Goal: Task Accomplishment & Management: Complete application form

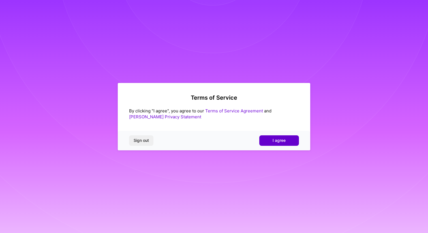
click at [282, 141] on span "I agree" at bounding box center [279, 141] width 13 height 6
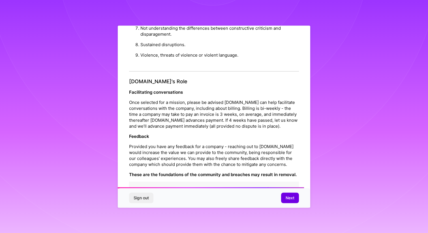
scroll to position [597, 0]
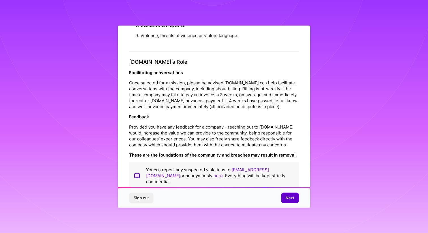
click at [288, 197] on span "Next" at bounding box center [290, 198] width 9 height 6
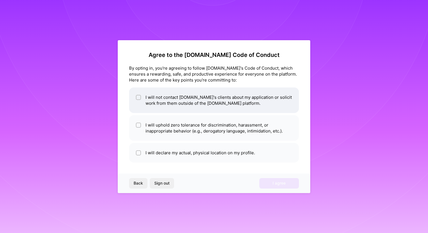
click at [138, 95] on div at bounding box center [138, 97] width 5 height 5
checkbox input "true"
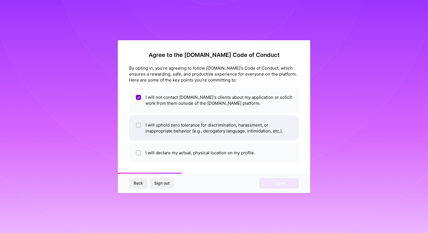
click at [139, 124] on input "checkbox" at bounding box center [139, 126] width 4 height 4
checkbox input "true"
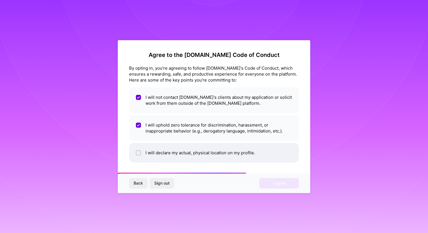
click at [141, 148] on li "I will declare my actual, physical location on my profile." at bounding box center [214, 153] width 170 height 20
checkbox input "true"
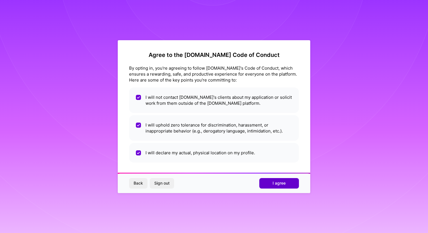
click at [286, 181] on button "I agree" at bounding box center [279, 183] width 40 height 10
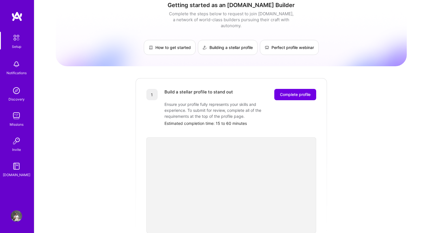
scroll to position [3, 0]
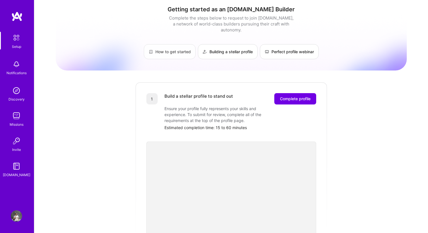
click at [173, 48] on link "How to get started" at bounding box center [170, 51] width 52 height 15
click at [286, 96] on button "Complete profile" at bounding box center [295, 98] width 42 height 11
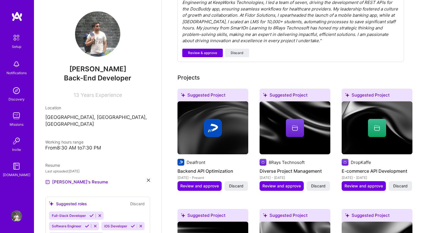
scroll to position [164, 0]
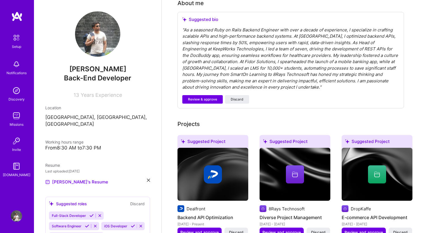
click at [240, 54] on div "" As a seasoned Ruby on Rails Backend Engineer with over a decade of experience…" at bounding box center [290, 59] width 217 height 64
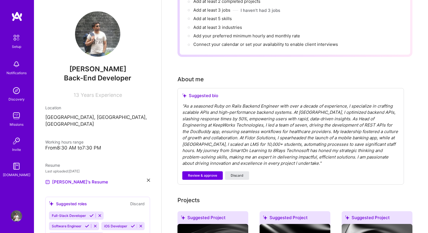
scroll to position [128, 0]
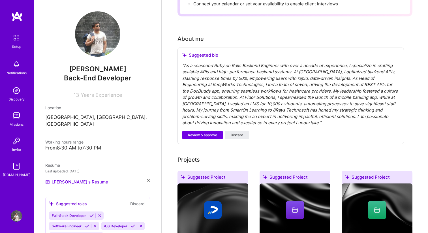
click at [234, 124] on div "Suggested bio " As a seasoned Ruby on Rails Backend Engineer with over a decade…" at bounding box center [291, 96] width 227 height 97
click at [234, 133] on span "Discard" at bounding box center [237, 135] width 13 height 5
click at [239, 133] on span "Discard" at bounding box center [237, 135] width 13 height 5
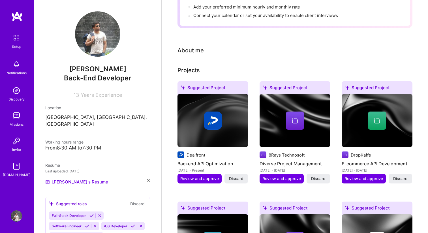
scroll to position [71, 0]
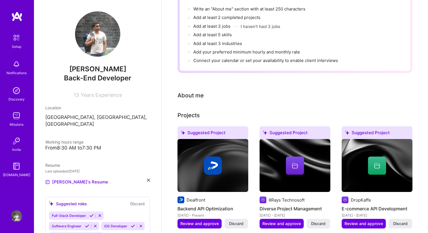
click at [196, 91] on div "About me" at bounding box center [191, 95] width 26 height 8
click at [197, 91] on div "About me" at bounding box center [191, 95] width 26 height 8
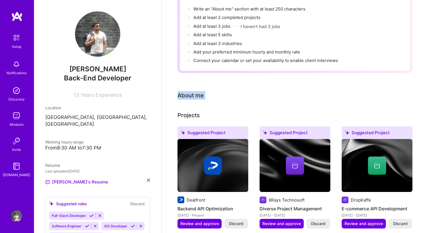
click at [197, 91] on div "About me" at bounding box center [191, 95] width 26 height 8
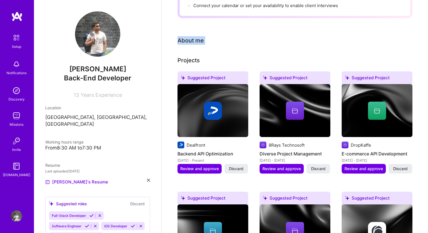
scroll to position [171, 0]
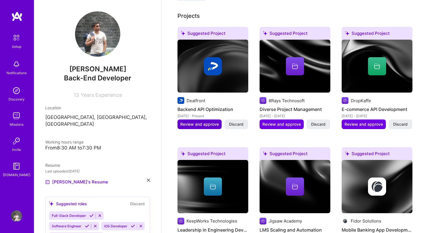
click at [204, 122] on span "Review and approve" at bounding box center [199, 125] width 39 height 6
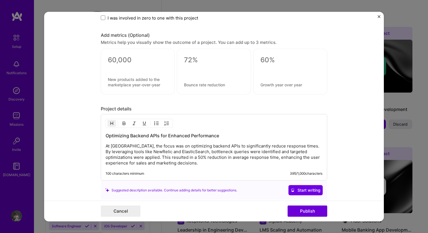
scroll to position [409, 0]
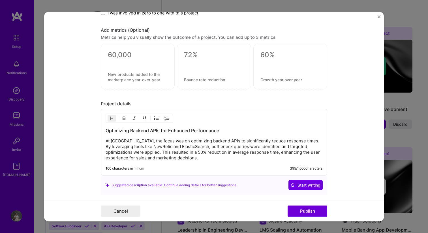
click at [195, 151] on p "At [GEOGRAPHIC_DATA], the focus was on optimizing backend APIs to significantly…" at bounding box center [214, 149] width 217 height 23
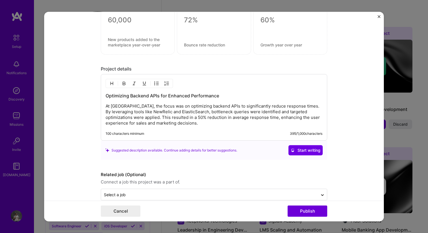
scroll to position [454, 0]
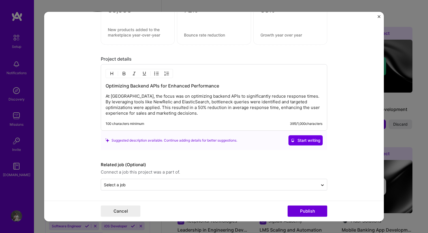
click at [174, 101] on p "At [GEOGRAPHIC_DATA], the focus was on optimizing backend APIs to significantly…" at bounding box center [214, 104] width 217 height 23
click at [106, 95] on p "At [GEOGRAPHIC_DATA], the focus was on optimizing backend APIs to significantly…" at bounding box center [214, 104] width 217 height 23
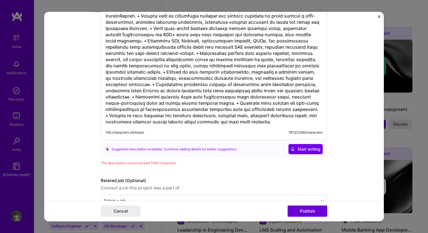
scroll to position [559, 0]
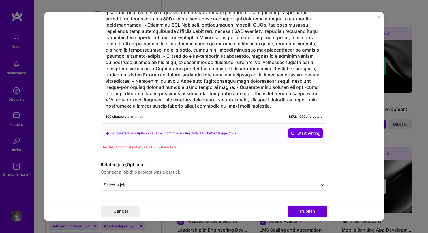
click at [150, 109] on div "100 characters minimum 1872 / 1,000 characters" at bounding box center [214, 45] width 227 height 158
click at [162, 95] on h3 at bounding box center [214, 46] width 217 height 125
click at [165, 89] on h3 at bounding box center [214, 46] width 217 height 125
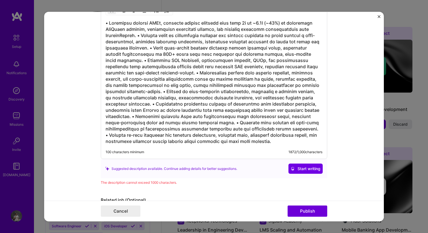
click at [165, 89] on h3 at bounding box center [214, 82] width 217 height 125
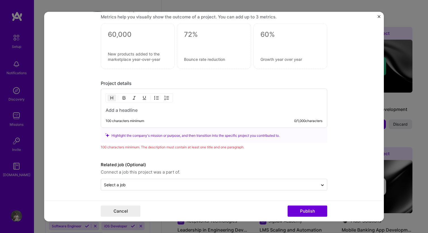
click at [153, 114] on div "100 characters minimum 0 / 1,000 characters" at bounding box center [214, 108] width 227 height 39
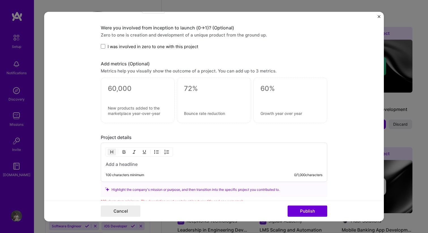
scroll to position [346, 0]
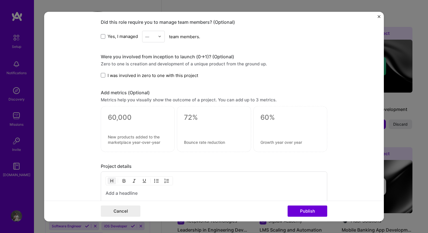
click at [139, 191] on h3 at bounding box center [214, 193] width 217 height 6
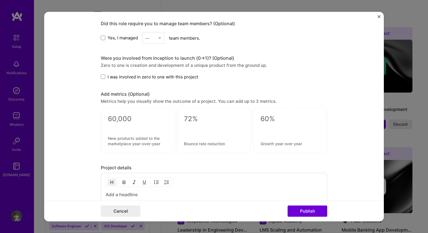
scroll to position [325, 0]
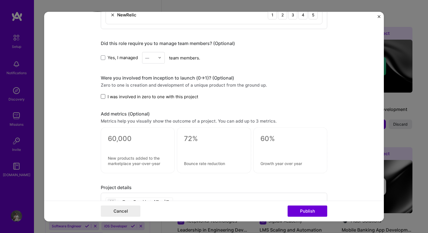
click at [102, 97] on span at bounding box center [103, 96] width 5 height 5
click at [0, 0] on input "I was involved in zero to one with this project" at bounding box center [0, 0] width 0 height 0
click at [104, 96] on icon at bounding box center [103, 97] width 2 height 2
click at [0, 0] on input "I was involved in zero to one with this project" at bounding box center [0, 0] width 0 height 0
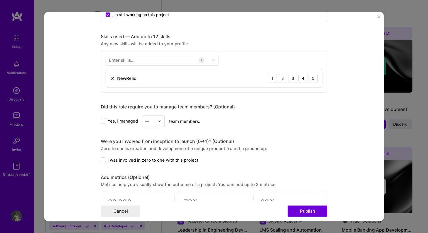
scroll to position [244, 0]
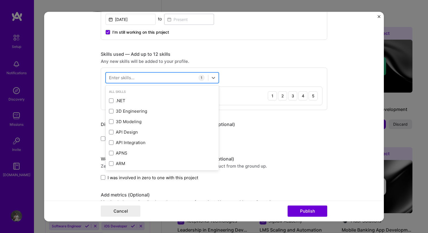
click at [150, 77] on div at bounding box center [157, 77] width 102 height 9
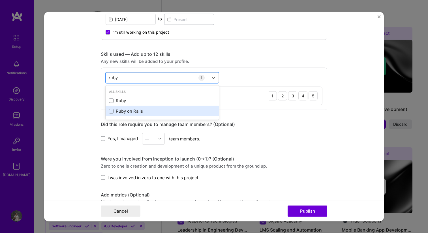
click at [148, 113] on div "Ruby on Rails" at bounding box center [162, 111] width 107 height 6
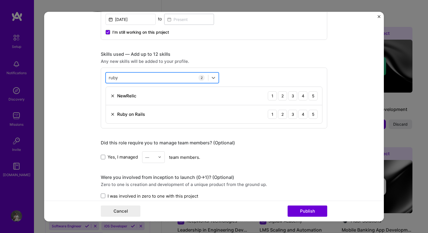
click at [148, 76] on div "[PERSON_NAME]" at bounding box center [157, 77] width 102 height 9
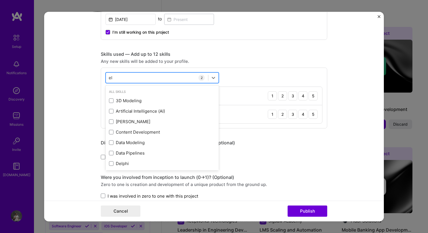
type input "elas"
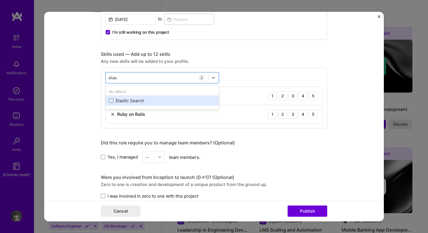
click at [159, 103] on div "Elastic Search" at bounding box center [162, 101] width 107 height 6
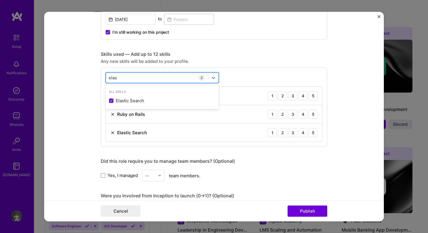
click at [150, 75] on div "elas elas" at bounding box center [157, 77] width 102 height 9
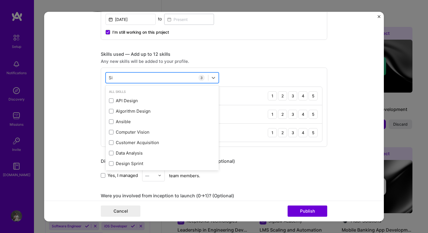
type input "S"
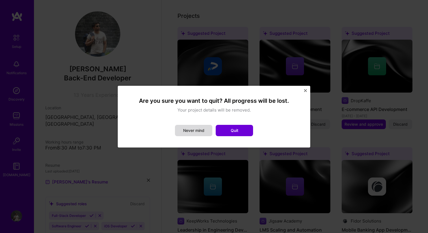
click at [200, 129] on button "Never mind" at bounding box center [193, 130] width 37 height 11
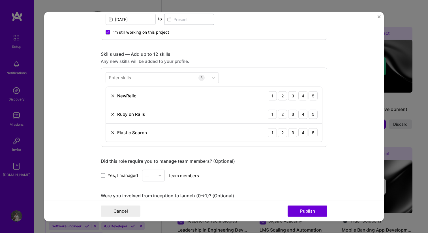
click at [263, 59] on div "Any new skills will be added to your profile." at bounding box center [214, 61] width 227 height 6
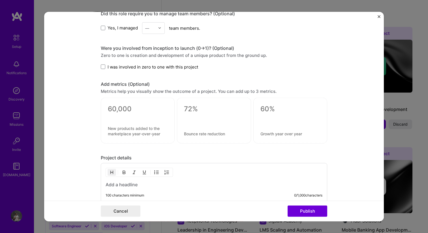
scroll to position [467, 0]
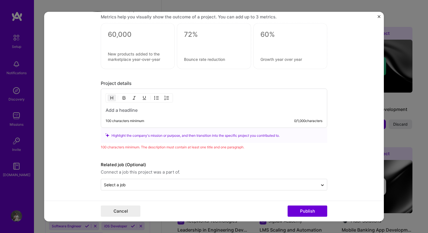
click at [158, 118] on div "100 characters minimum 0 / 1,000 characters" at bounding box center [214, 108] width 227 height 39
click at [197, 113] on div "100 characters minimum 0 / 1,000 characters" at bounding box center [214, 108] width 227 height 39
click at [159, 113] on div "100 characters minimum 0 / 1,000 characters" at bounding box center [214, 108] width 227 height 39
click at [158, 109] on h3 at bounding box center [214, 110] width 217 height 6
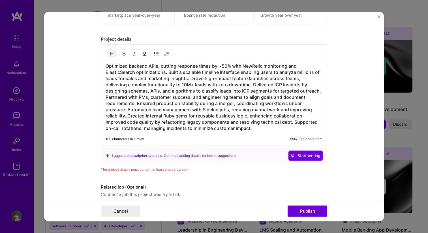
scroll to position [533, 0]
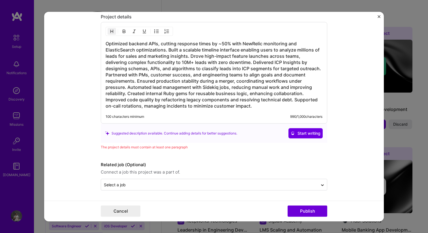
click at [231, 61] on h3 "Optimized backend APIs, cutting response times by ~50% with NewRelic monitoring…" at bounding box center [214, 75] width 217 height 69
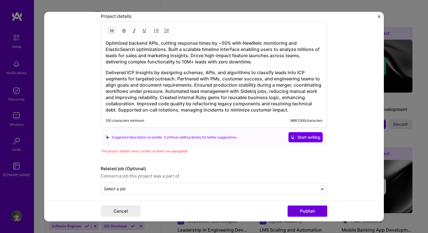
click at [194, 84] on h3 "Delivered ICP Insights by designing schemas, APIs, and algorithms to classify l…" at bounding box center [214, 91] width 217 height 44
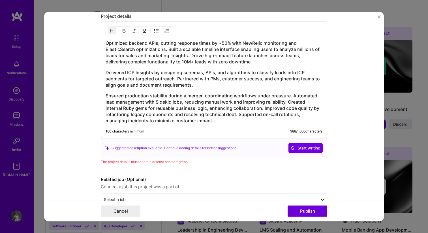
click at [292, 96] on h3 "Ensured production stability during a merger, coordinating workflows under pres…" at bounding box center [214, 108] width 217 height 31
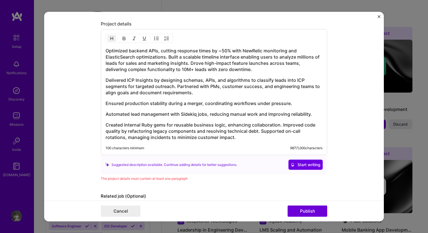
scroll to position [557, 0]
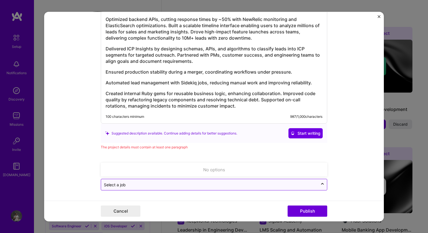
click at [196, 186] on input "text" at bounding box center [209, 185] width 211 height 6
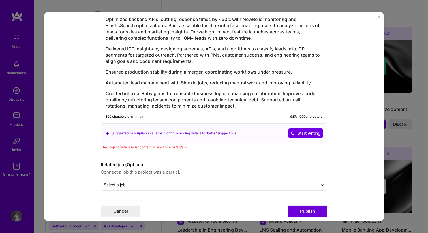
click at [227, 148] on div "The project details must contain at least one paragraph" at bounding box center [214, 147] width 227 height 6
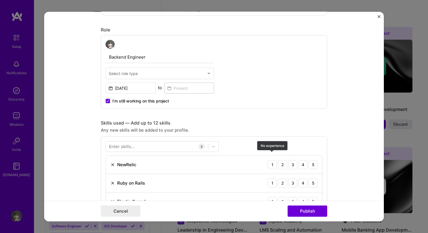
scroll to position [182, 0]
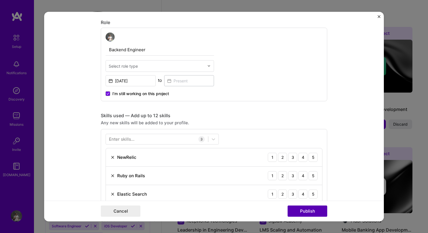
click at [301, 210] on button "Publish" at bounding box center [308, 211] width 40 height 11
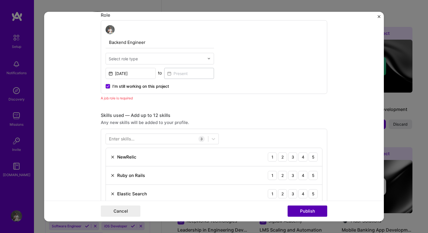
scroll to position [190, 0]
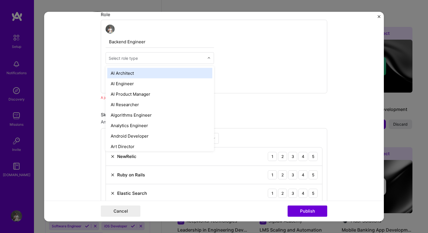
click at [148, 60] on input "text" at bounding box center [157, 58] width 96 height 6
type input "bac"
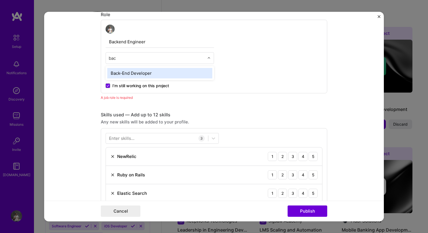
click at [146, 73] on div "Back-End Developer" at bounding box center [159, 73] width 105 height 10
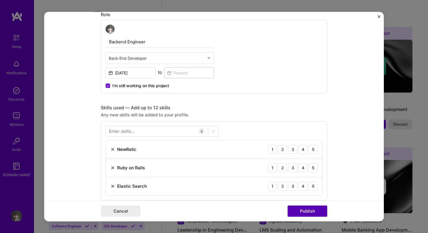
click at [310, 212] on button "Publish" at bounding box center [308, 211] width 40 height 11
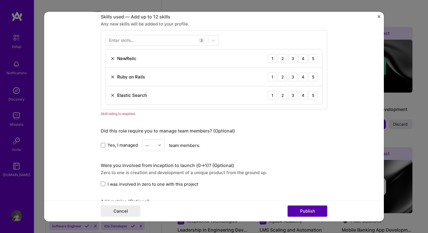
scroll to position [284, 0]
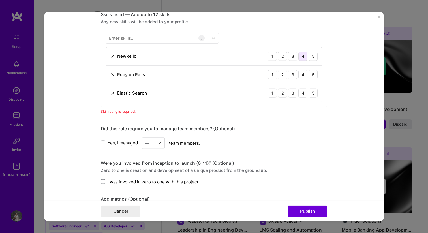
click at [303, 58] on div "4" at bounding box center [303, 56] width 9 height 9
click at [312, 75] on div "5" at bounding box center [313, 74] width 9 height 9
click at [299, 94] on div "4" at bounding box center [303, 92] width 9 height 9
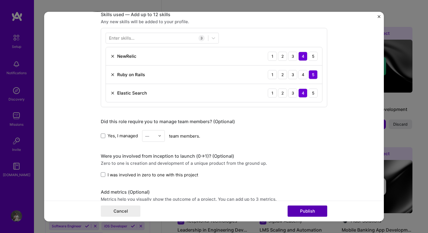
click at [303, 208] on button "Publish" at bounding box center [308, 211] width 40 height 11
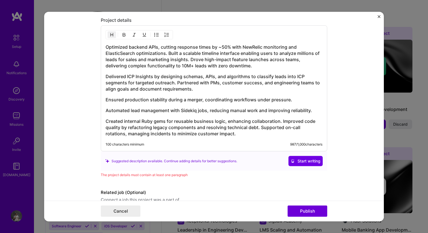
scroll to position [528, 0]
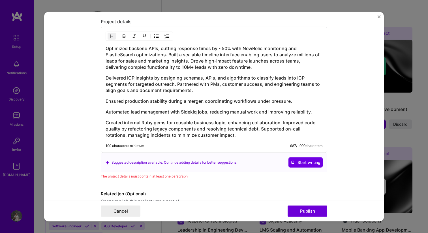
click at [167, 67] on h3 "Optimized backend APIs, cutting response times by ~50% with NewRelic monitoring…" at bounding box center [214, 57] width 217 height 25
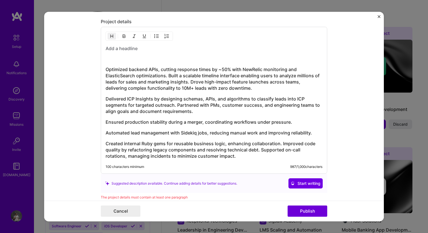
scroll to position [578, 0]
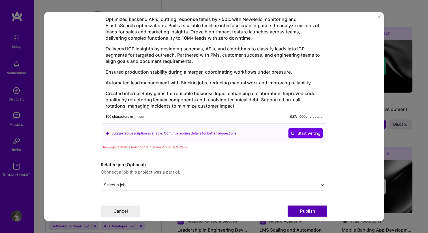
click at [309, 212] on button "Publish" at bounding box center [308, 211] width 40 height 11
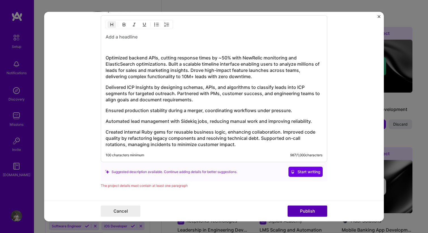
scroll to position [535, 0]
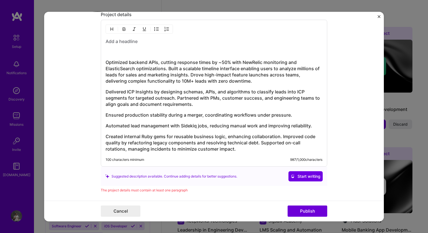
click at [137, 46] on div "Optimized backend APIs, cutting response times by ~50% with NewRelic monitoring…" at bounding box center [214, 95] width 217 height 114
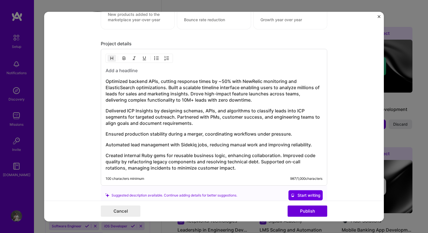
scroll to position [501, 0]
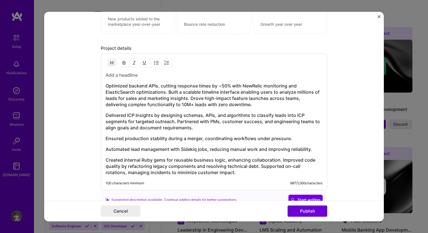
click at [140, 68] on div "Optimized backend APIs, cutting response times by ~50% with NewRelic monitoring…" at bounding box center [214, 122] width 227 height 137
click at [139, 71] on div "Optimized backend APIs, cutting response times by ~50% with NewRelic monitoring…" at bounding box center [214, 122] width 227 height 137
click at [138, 73] on h3 at bounding box center [214, 75] width 217 height 6
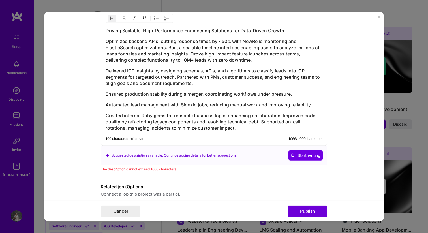
scroll to position [568, 0]
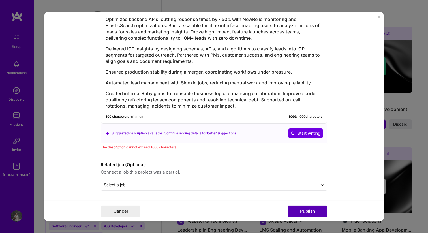
click at [300, 207] on button "Publish" at bounding box center [308, 211] width 40 height 11
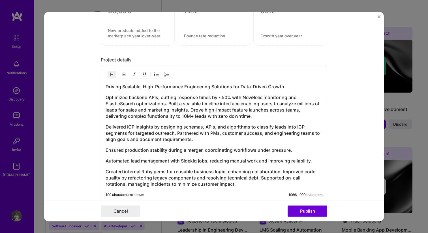
scroll to position [477, 0]
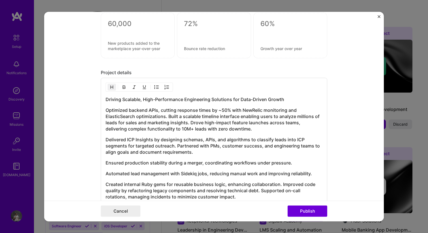
click at [172, 125] on h3 "Optimized backend APIs, cutting response times by ~50% with NewRelic monitoring…" at bounding box center [214, 119] width 217 height 25
click at [160, 133] on div "Driving Scalable, High-Performance Engineering Solutions for Data-Driven Growth…" at bounding box center [214, 148] width 217 height 104
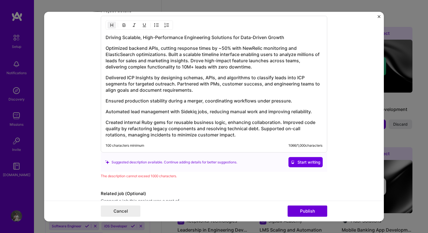
scroll to position [568, 0]
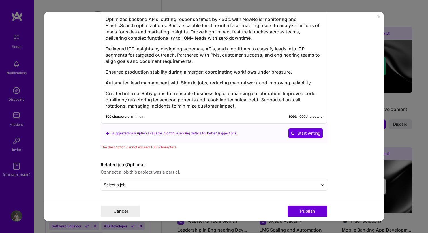
click at [117, 218] on div "Cancel Publish" at bounding box center [214, 211] width 340 height 21
click at [120, 208] on button "Cancel" at bounding box center [121, 211] width 40 height 11
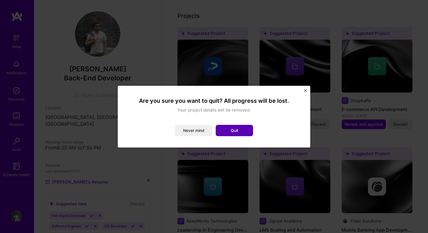
click at [233, 129] on button "Quit" at bounding box center [234, 130] width 37 height 11
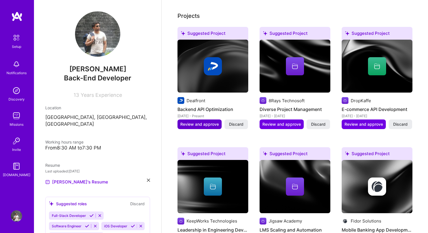
click at [205, 122] on span "Review and approve" at bounding box center [199, 125] width 39 height 6
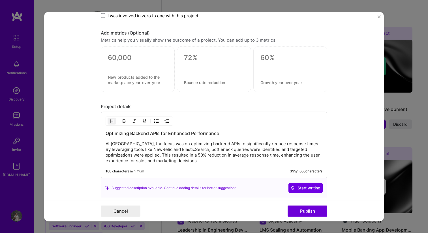
scroll to position [425, 0]
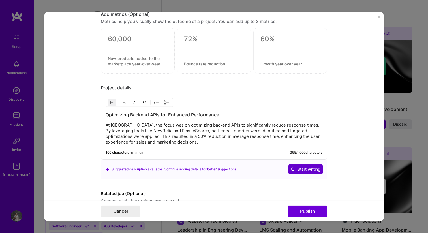
click at [305, 170] on span "Start writing" at bounding box center [306, 170] width 30 height 6
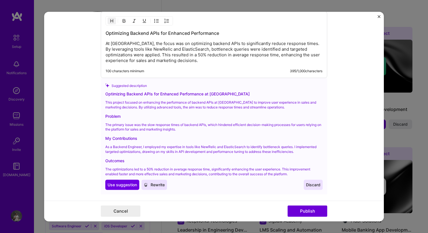
scroll to position [508, 0]
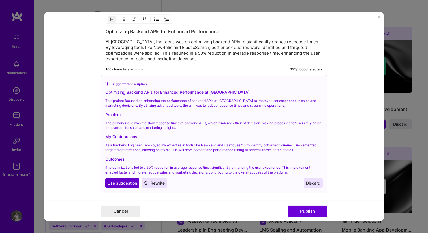
click at [119, 185] on span "Use suggestion" at bounding box center [122, 183] width 29 height 6
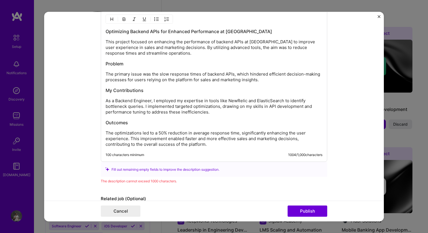
click at [187, 117] on div "Optimizing Backend APIs for Enhanced Performance at [GEOGRAPHIC_DATA] This proj…" at bounding box center [214, 87] width 217 height 119
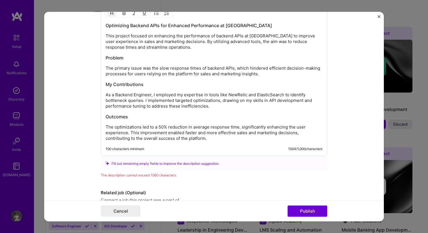
scroll to position [514, 0]
click at [131, 131] on p "The optimizations led to a 50% reduction in average response time, significantl…" at bounding box center [214, 132] width 217 height 17
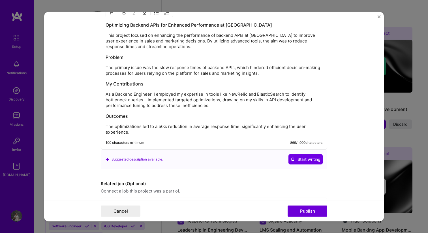
click at [170, 111] on div "Optimizing Backend APIs for Enhanced Performance at [GEOGRAPHIC_DATA] This proj…" at bounding box center [214, 78] width 217 height 113
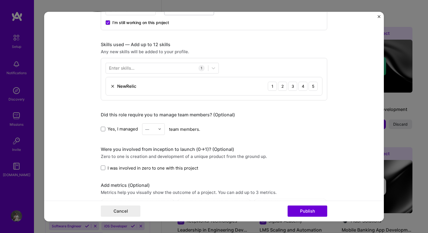
scroll to position [224, 0]
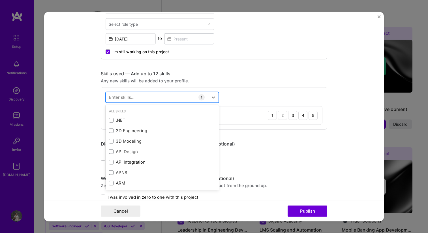
click at [165, 100] on div at bounding box center [157, 97] width 102 height 9
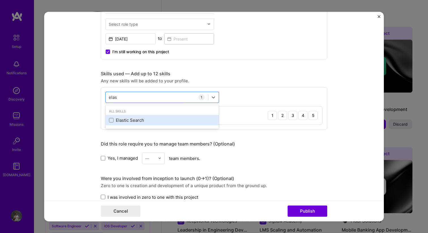
click at [162, 120] on div "Elastic Search" at bounding box center [162, 120] width 107 height 6
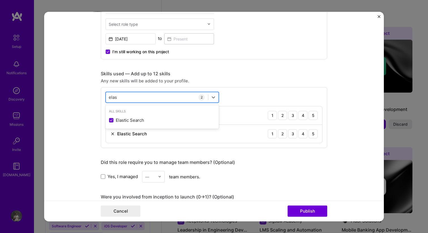
click at [177, 93] on div "elas elas" at bounding box center [157, 97] width 102 height 9
click at [174, 95] on div "elas elas" at bounding box center [157, 97] width 102 height 9
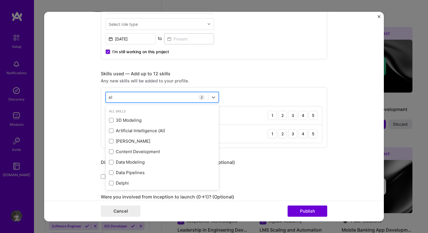
type input "e"
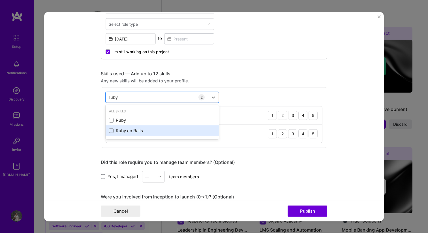
click at [171, 131] on div "Ruby on Rails" at bounding box center [162, 131] width 107 height 6
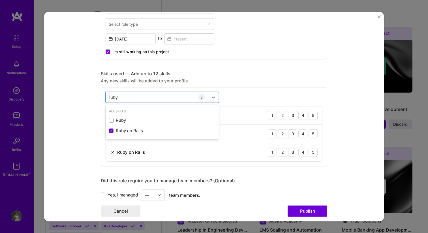
type input "ruby"
click at [287, 73] on div "Skills used — Add up to 12 skills" at bounding box center [214, 74] width 227 height 6
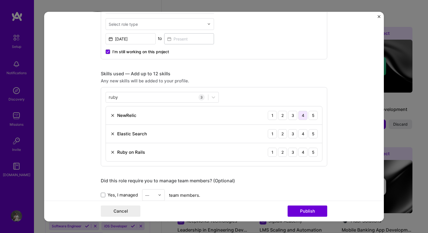
click at [304, 116] on div "4" at bounding box center [303, 115] width 9 height 9
click at [316, 131] on div "5" at bounding box center [313, 133] width 9 height 9
click at [302, 152] on div "4" at bounding box center [303, 152] width 9 height 9
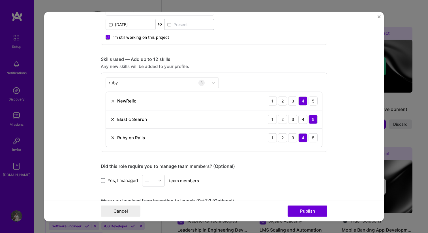
scroll to position [256, 0]
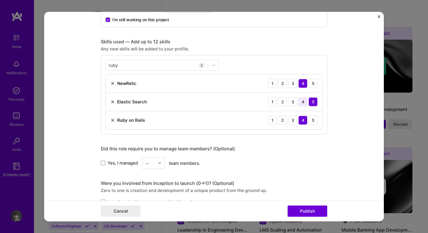
click at [304, 106] on div "4" at bounding box center [303, 101] width 9 height 9
click at [315, 122] on div "5" at bounding box center [313, 120] width 9 height 9
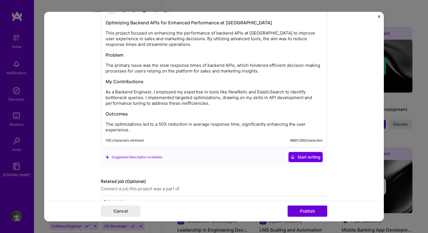
scroll to position [571, 0]
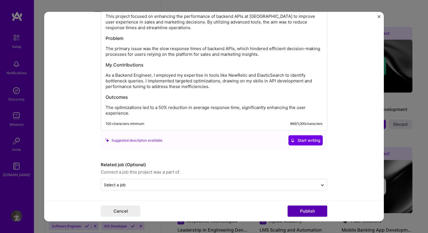
click at [295, 209] on button "Publish" at bounding box center [308, 211] width 40 height 11
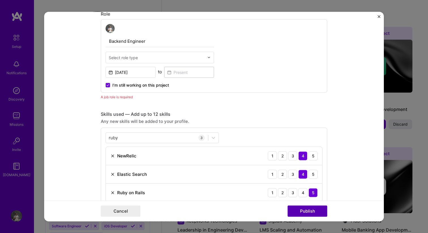
scroll to position [190, 0]
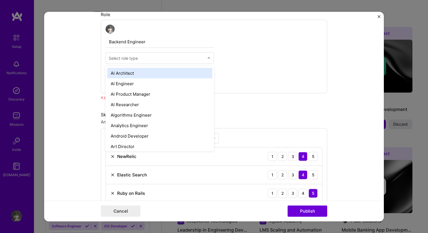
click at [125, 58] on div "Select role type" at bounding box center [123, 58] width 29 height 6
type input "bac"
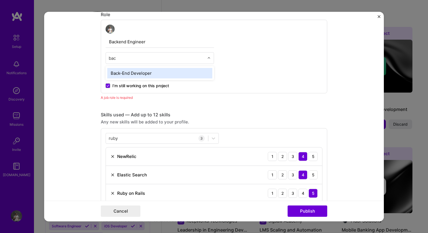
click at [131, 74] on div "Back-End Developer" at bounding box center [159, 73] width 105 height 10
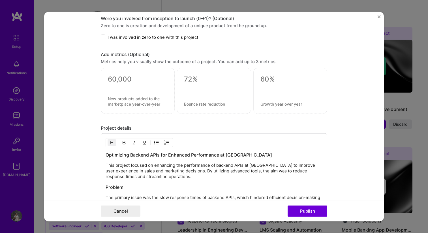
scroll to position [529, 0]
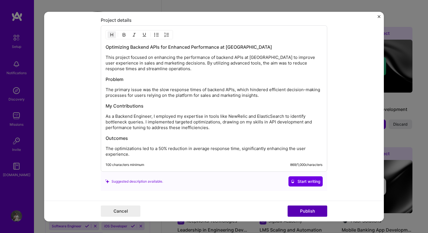
click at [307, 214] on button "Publish" at bounding box center [308, 211] width 40 height 11
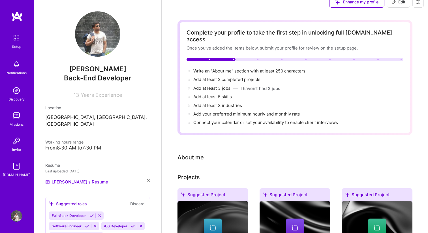
scroll to position [0, 0]
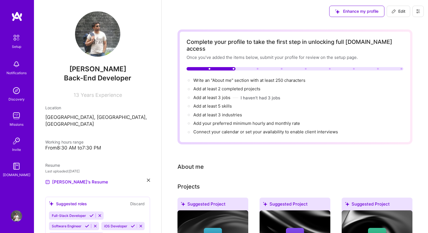
click at [218, 77] on div "Write an "About me" section with at least 250 characters →" at bounding box center [249, 80] width 113 height 6
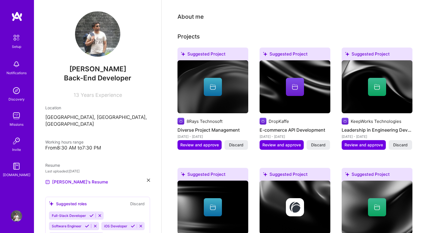
scroll to position [114, 0]
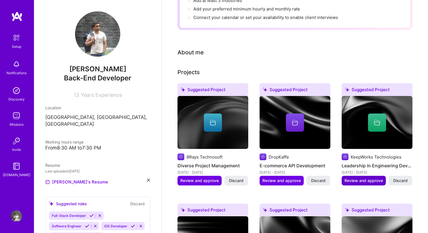
click at [355, 178] on span "Review and approve" at bounding box center [364, 181] width 39 height 6
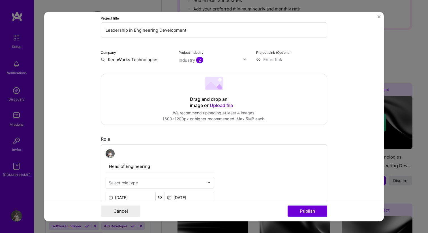
scroll to position [119, 0]
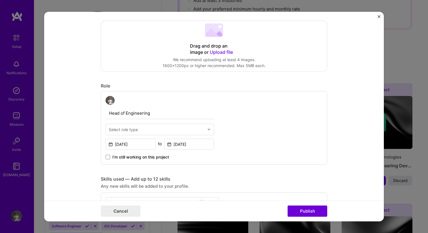
click at [129, 128] on div "Select role type" at bounding box center [123, 129] width 29 height 6
type input "h"
type input "engineering"
click at [143, 145] on div "Engineering Manager" at bounding box center [159, 144] width 105 height 10
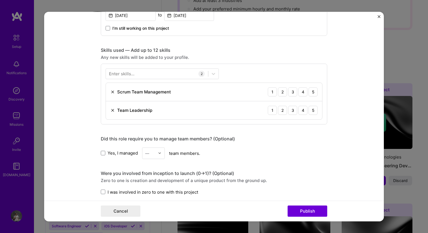
scroll to position [251, 0]
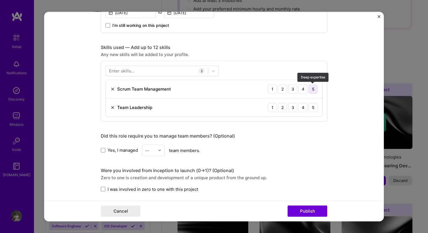
click at [312, 90] on div "5" at bounding box center [313, 88] width 9 height 9
click at [312, 110] on div "5" at bounding box center [313, 107] width 9 height 9
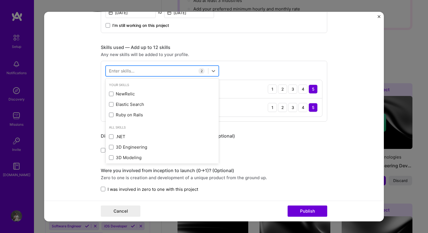
click at [157, 70] on div at bounding box center [157, 70] width 102 height 9
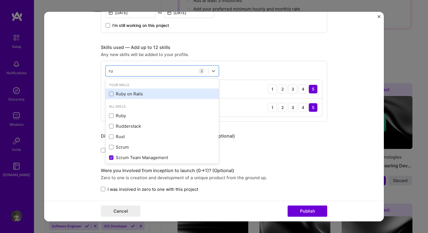
click at [156, 93] on div "Ruby on Rails" at bounding box center [162, 94] width 107 height 6
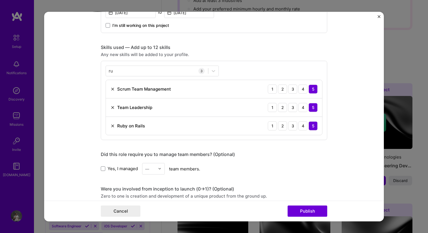
click at [312, 126] on div "5" at bounding box center [313, 125] width 9 height 9
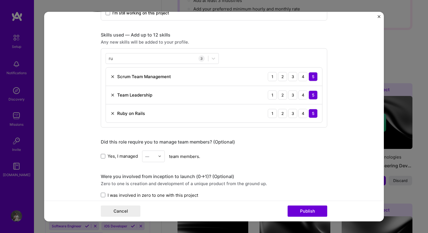
scroll to position [201, 0]
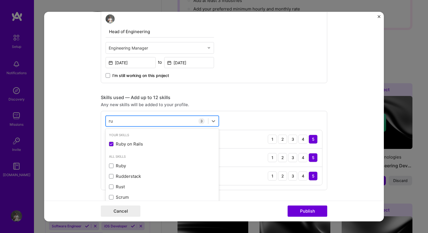
click at [158, 120] on div "ru ru" at bounding box center [157, 120] width 102 height 9
type input "r"
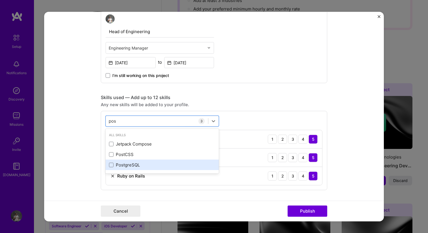
click at [150, 165] on div "PostgreSQL" at bounding box center [162, 165] width 107 height 6
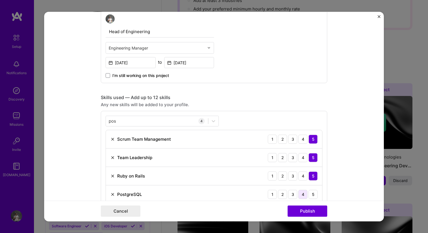
click at [303, 193] on div "4" at bounding box center [303, 194] width 9 height 9
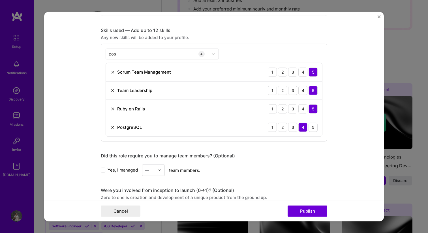
scroll to position [270, 0]
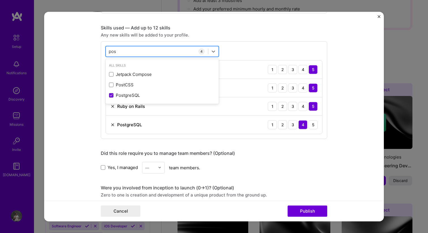
click at [138, 48] on div "pos pos" at bounding box center [157, 51] width 102 height 9
type input "p"
type input "r"
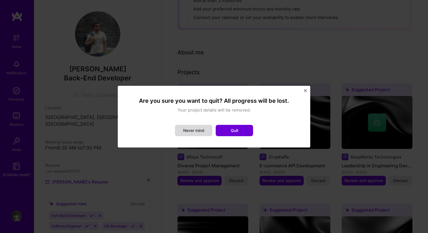
click at [203, 130] on button "Never mind" at bounding box center [193, 130] width 37 height 11
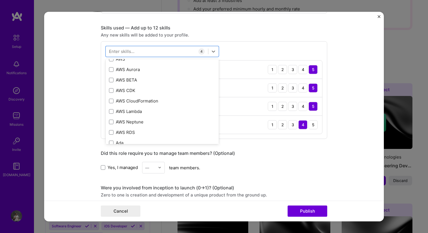
scroll to position [178, 0]
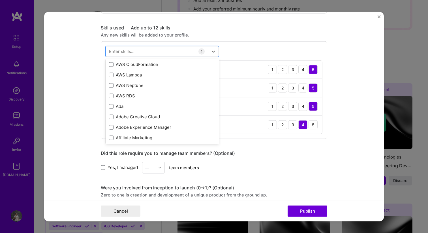
click at [254, 149] on div "Editing suggested project This project is suggested based on your LinkedIn, res…" at bounding box center [214, 88] width 227 height 671
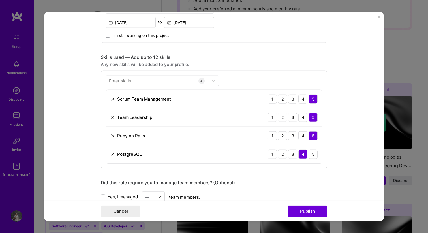
scroll to position [216, 0]
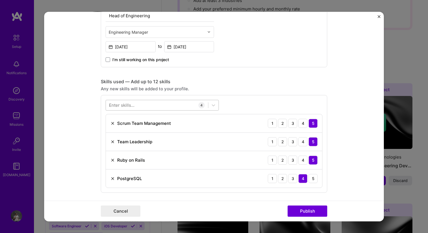
click at [165, 101] on div at bounding box center [157, 105] width 102 height 9
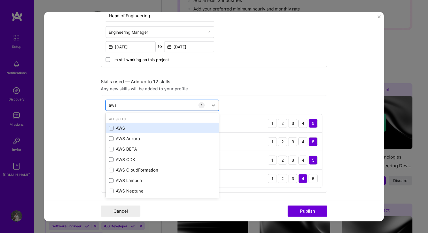
click at [148, 128] on div "AWS" at bounding box center [162, 128] width 107 height 6
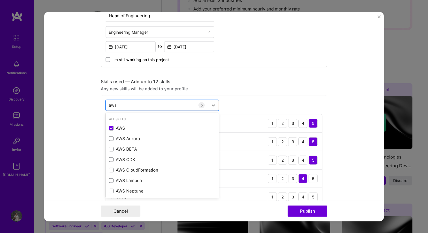
type input "aws"
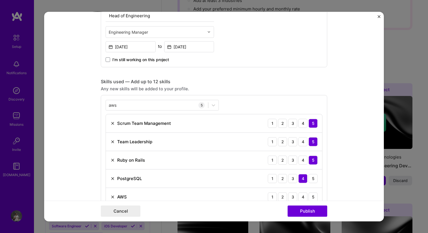
click at [253, 91] on div "Any new skills will be added to your profile." at bounding box center [214, 89] width 227 height 6
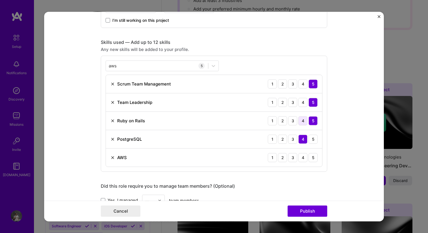
scroll to position [265, 0]
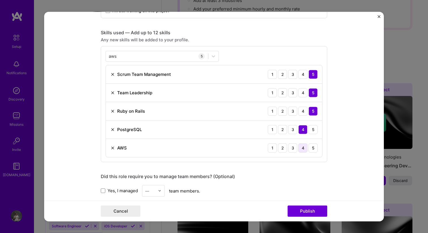
click at [304, 149] on div "4" at bounding box center [303, 147] width 9 height 9
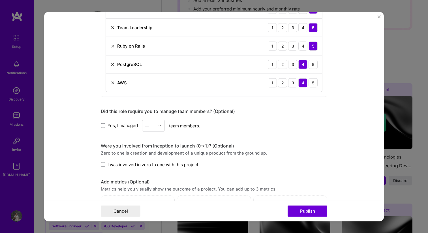
scroll to position [364, 0]
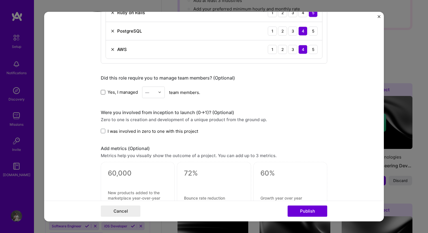
click at [102, 93] on span at bounding box center [103, 92] width 5 height 5
click at [0, 0] on input "Yes, I managed" at bounding box center [0, 0] width 0 height 0
click at [161, 93] on img at bounding box center [159, 92] width 3 height 3
click at [159, 167] on div "7" at bounding box center [153, 170] width 19 height 10
click at [104, 130] on span at bounding box center [103, 131] width 5 height 5
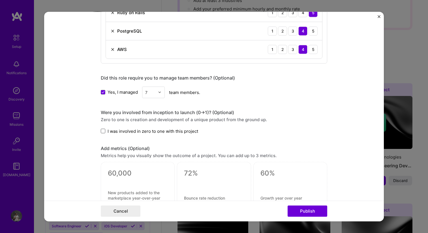
click at [0, 0] on input "I was involved in zero to one with this project" at bounding box center [0, 0] width 0 height 0
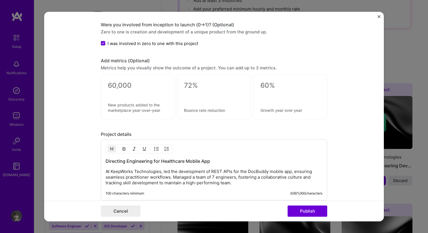
scroll to position [500, 0]
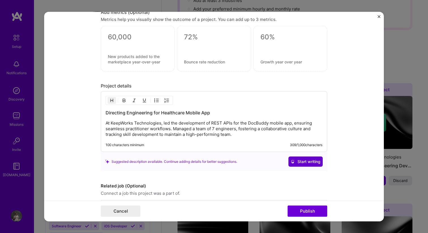
click at [304, 163] on span "Start writing" at bounding box center [306, 162] width 30 height 6
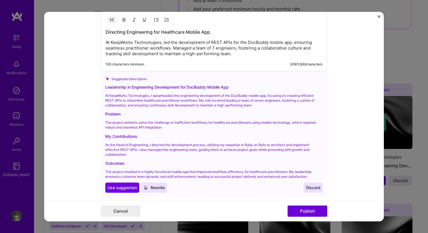
scroll to position [583, 0]
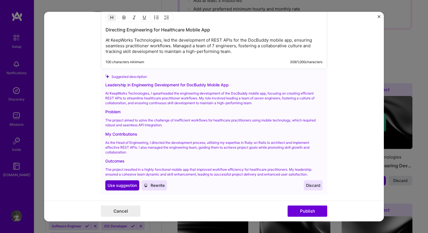
click at [116, 187] on span "Use suggestion" at bounding box center [122, 186] width 29 height 6
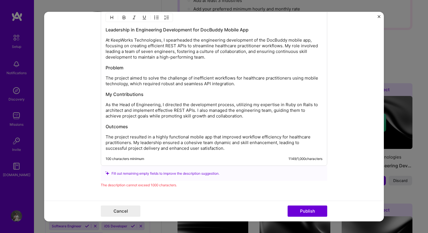
click at [165, 147] on p "The project resulted in a highly functional mobile app that improved workflow e…" at bounding box center [214, 142] width 217 height 17
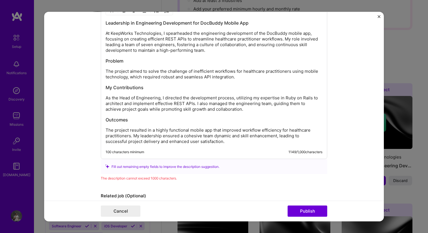
scroll to position [573, 0]
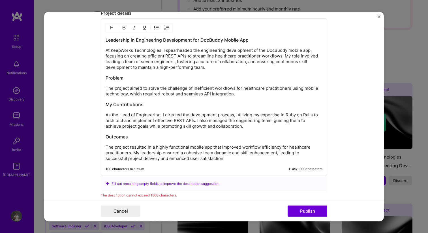
click at [123, 72] on div "Leadership in Engineering Development for DocBuddy Mobile App At KeepWorks Tech…" at bounding box center [214, 99] width 217 height 125
click at [124, 85] on div "Leadership in Engineering Development for DocBuddy Mobile App At KeepWorks Tech…" at bounding box center [214, 99] width 217 height 125
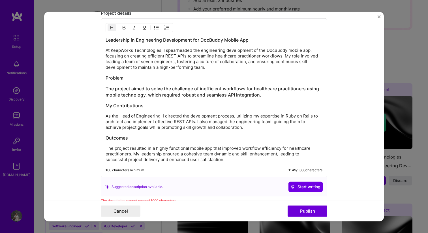
click at [138, 140] on h3 "Outcomes" at bounding box center [214, 138] width 217 height 6
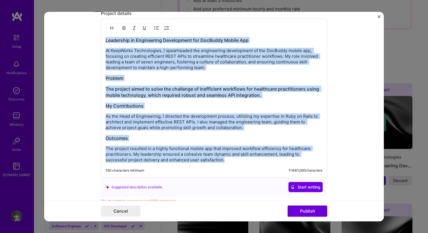
drag, startPoint x: 106, startPoint y: 42, endPoint x: 261, endPoint y: 168, distance: 199.9
click at [261, 169] on div "Leadership in Engineering Development for DocBuddy Mobile App At KeepWorks Tech…" at bounding box center [214, 98] width 227 height 159
copy div "Leadership in Engineering Development for DocBuddy Mobile App At KeepWorks Tech…"
click at [133, 118] on p "As the Head of Engineering, I directed the development process, utilizing my ex…" at bounding box center [214, 122] width 217 height 17
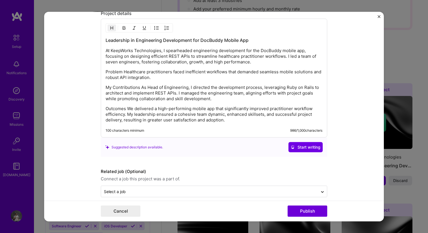
scroll to position [580, 0]
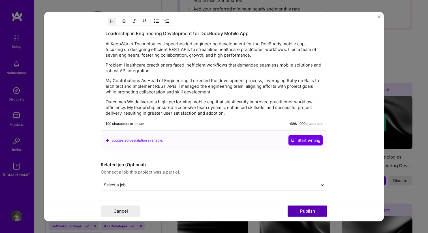
click at [300, 215] on button "Publish" at bounding box center [308, 211] width 40 height 11
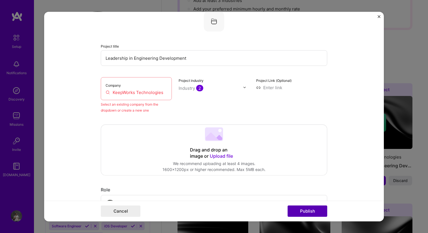
scroll to position [37, 0]
click at [136, 91] on input "KeepWorks Technologies" at bounding box center [136, 93] width 61 height 6
click at [107, 93] on input "KeepWorks Technologies" at bounding box center [136, 93] width 61 height 6
click at [182, 111] on div "Project industry Industry 2" at bounding box center [214, 96] width 71 height 36
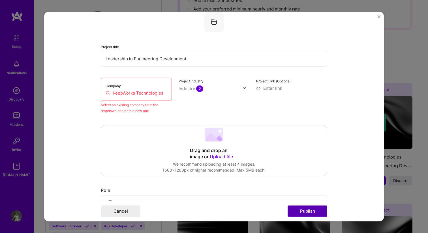
click at [304, 214] on button "Publish" at bounding box center [308, 211] width 40 height 11
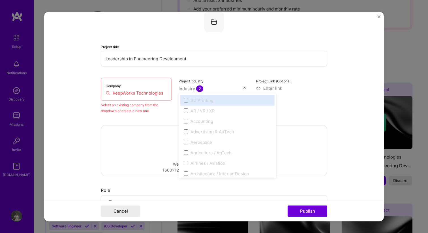
click at [247, 88] on div at bounding box center [246, 88] width 7 height 6
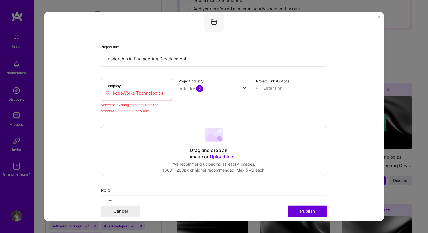
click at [171, 56] on input "Leadership in Engineering Development" at bounding box center [214, 59] width 227 height 16
click at [138, 127] on div "Drag and drop an image or Upload file Upload file We recommend uploading at lea…" at bounding box center [214, 150] width 226 height 50
click at [107, 92] on input "KeepWorks Technologies" at bounding box center [136, 93] width 61 height 6
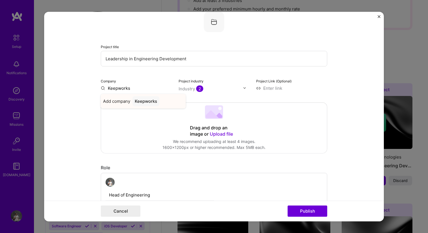
type input "Keepworks"
click at [153, 99] on div "Keepworks" at bounding box center [146, 101] width 27 height 10
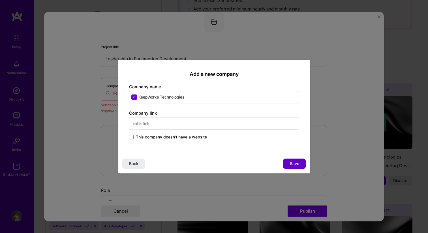
type input "KeepWorks Technologies"
click at [287, 162] on button "Save" at bounding box center [294, 164] width 23 height 10
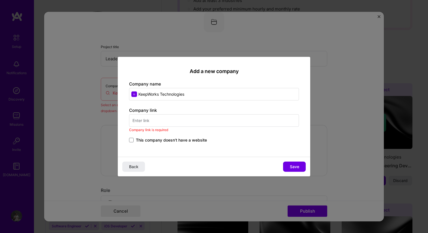
click at [134, 141] on label "This company doesn't have a website" at bounding box center [168, 140] width 78 height 6
click at [0, 0] on input "This company doesn't have a website" at bounding box center [0, 0] width 0 height 0
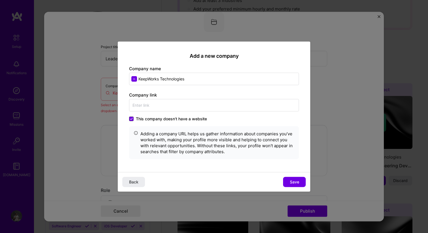
click at [132, 118] on icon at bounding box center [131, 119] width 3 height 2
click at [0, 0] on input "This company doesn't have a website" at bounding box center [0, 0] width 0 height 0
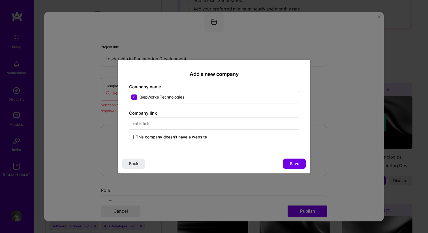
click at [148, 124] on input "text" at bounding box center [214, 123] width 170 height 12
paste input "[URL][DOMAIN_NAME]"
type input "[URL][DOMAIN_NAME]"
click at [297, 162] on span "Save" at bounding box center [294, 164] width 9 height 6
type input "KeepWorks Technologies"
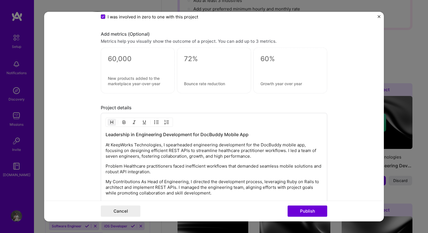
scroll to position [506, 0]
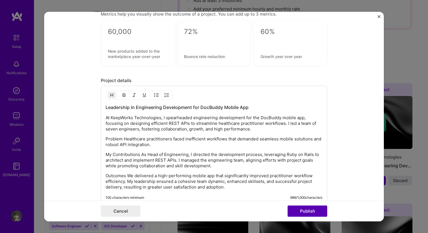
click at [306, 210] on button "Publish" at bounding box center [308, 211] width 40 height 11
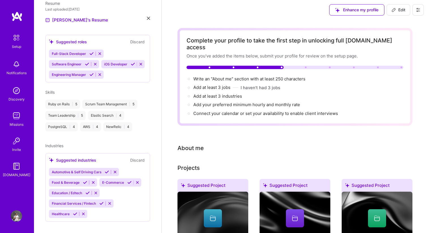
scroll to position [0, 0]
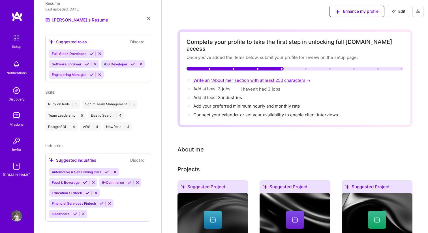
click at [220, 78] on span "Write an "About me" section with at least 250 characters →" at bounding box center [252, 80] width 118 height 5
select select "US"
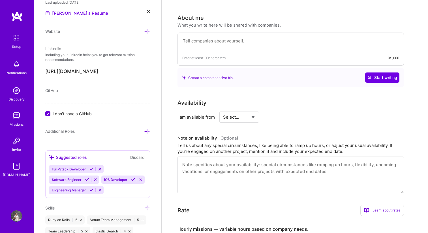
scroll to position [139, 0]
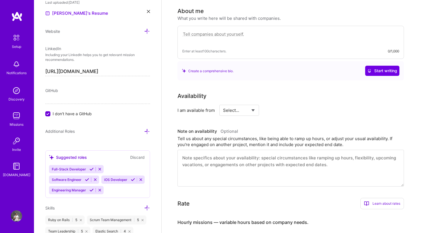
click at [214, 36] on textarea at bounding box center [290, 37] width 217 height 13
click at [238, 108] on select "Select... Right Now Future Date Not Available" at bounding box center [239, 110] width 33 height 14
select select "Right Now"
click at [223, 103] on select "Select... Right Now Future Date Not Available" at bounding box center [239, 110] width 33 height 14
click at [276, 105] on input at bounding box center [291, 110] width 34 height 11
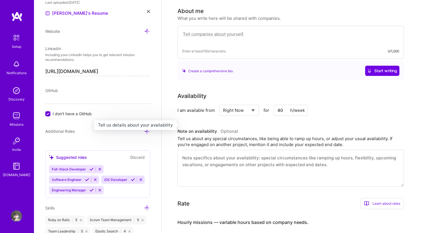
type input "40"
click at [296, 127] on h3 "Note on availability Optional" at bounding box center [291, 131] width 227 height 8
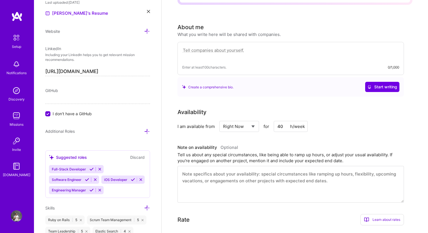
scroll to position [81, 0]
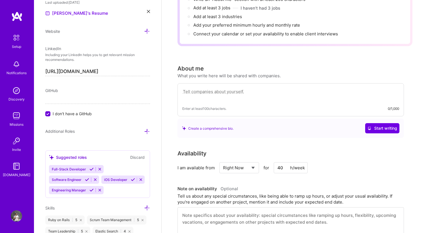
click at [199, 88] on textarea at bounding box center [290, 94] width 217 height 13
paste textarea "Ruby on Rails Backend Engineer with 10+ years of experience building scalable A…"
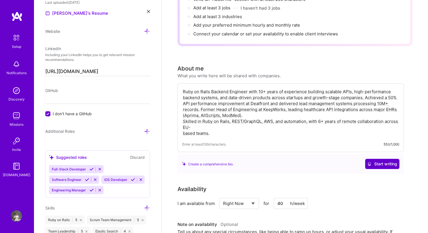
click at [380, 161] on span "Start writing" at bounding box center [383, 164] width 30 height 6
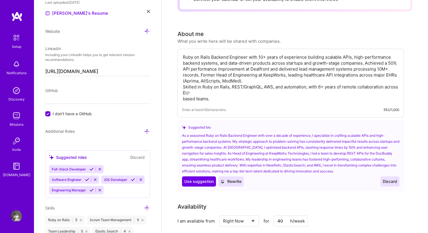
scroll to position [117, 0]
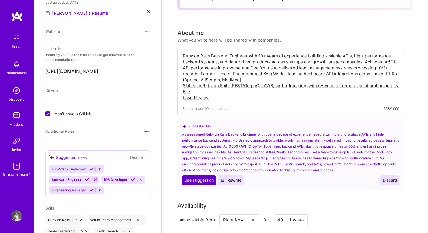
click at [199, 178] on span "Use suggestion" at bounding box center [198, 181] width 29 height 6
type textarea "As a seasoned Ruby on Rails Backend Engineer with over a decade of experience, …"
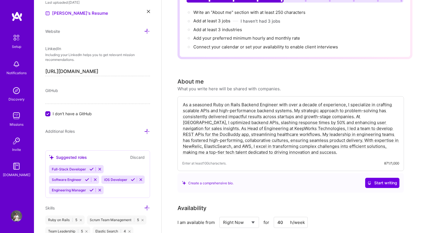
scroll to position [0, 0]
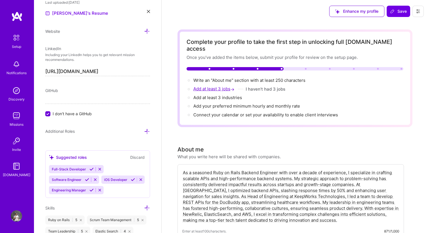
click at [209, 86] on span "Add at least 3 jobs →" at bounding box center [214, 88] width 42 height 5
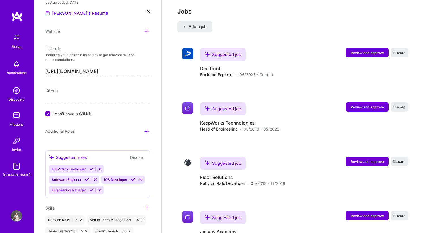
scroll to position [854, 0]
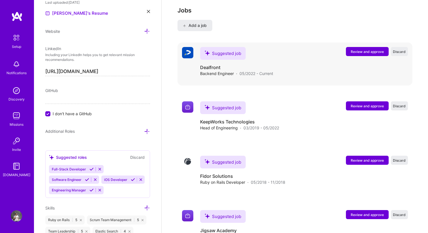
click at [371, 49] on span "Review and approve" at bounding box center [367, 51] width 33 height 5
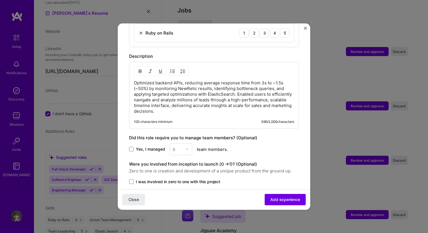
scroll to position [311, 0]
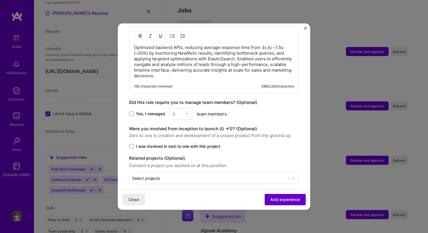
click at [272, 199] on span "Add experience" at bounding box center [286, 200] width 30 height 6
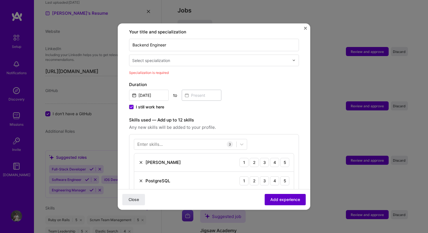
scroll to position [118, 0]
click at [183, 58] on input "text" at bounding box center [211, 61] width 158 height 6
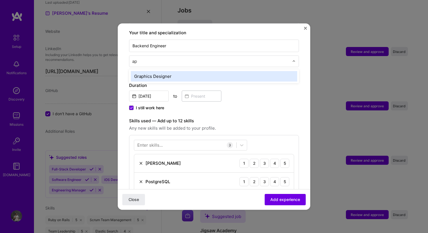
type input "a"
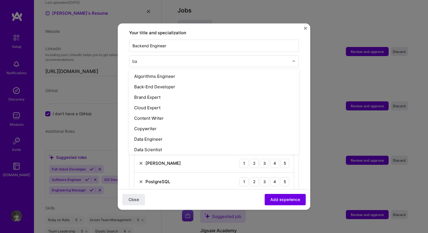
type input "bac"
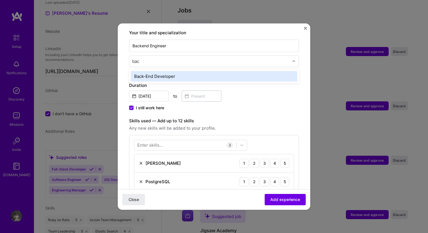
click at [176, 71] on div "Back-End Developer" at bounding box center [214, 76] width 167 height 10
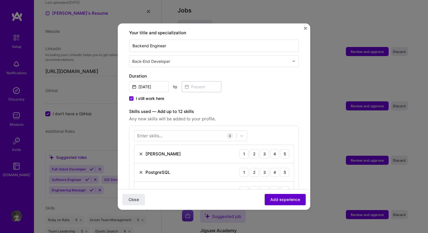
click at [277, 198] on span "Add experience" at bounding box center [286, 200] width 30 height 6
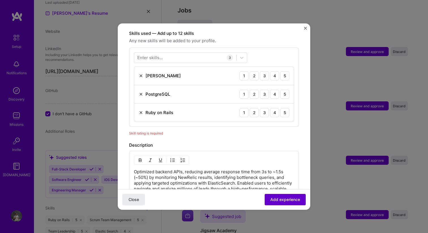
scroll to position [196, 0]
click at [274, 71] on div "4" at bounding box center [274, 75] width 9 height 9
click at [274, 89] on div "4" at bounding box center [274, 93] width 9 height 9
click at [284, 107] on div "5" at bounding box center [284, 111] width 9 height 9
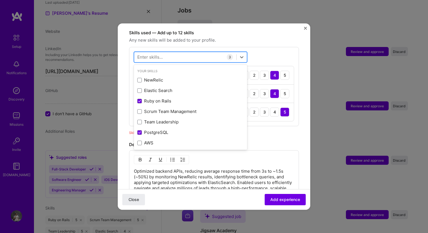
click at [173, 52] on div at bounding box center [185, 56] width 102 height 9
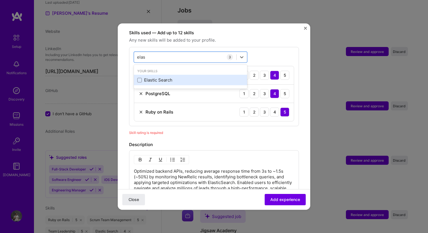
click at [156, 77] on div "Elastic Search" at bounding box center [190, 80] width 107 height 6
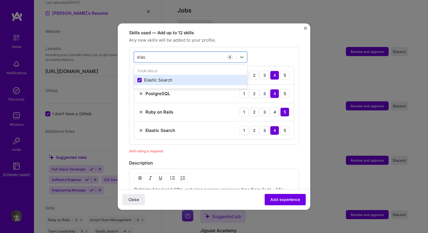
type input "elas"
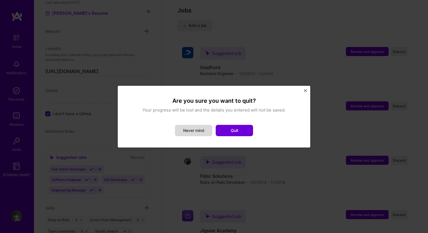
click at [195, 132] on button "Never mind" at bounding box center [193, 130] width 37 height 11
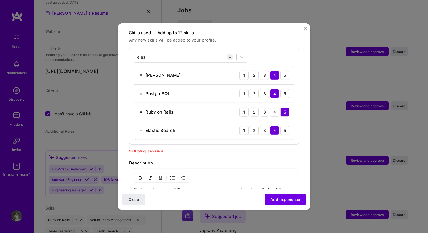
click at [231, 141] on div "Skills used — Add up to 12 skills Any new skills will be added to your profile.…" at bounding box center [214, 91] width 170 height 125
click at [284, 199] on span "Add experience" at bounding box center [286, 200] width 30 height 6
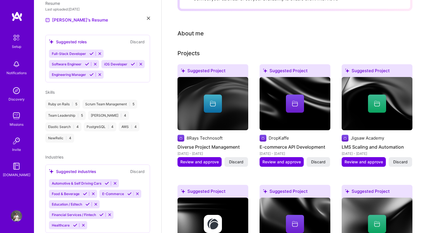
scroll to position [0, 0]
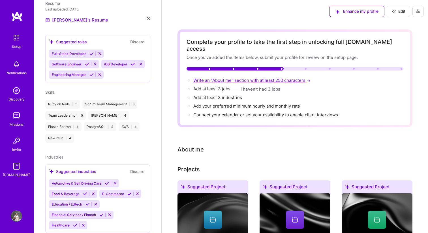
click at [214, 78] on span "Write an "About me" section with at least 250 characters →" at bounding box center [252, 80] width 118 height 5
select select "US"
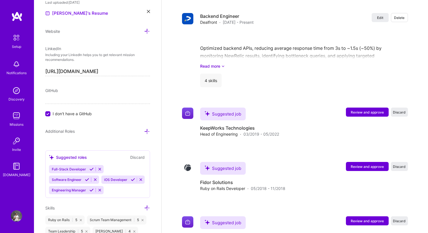
scroll to position [835, 0]
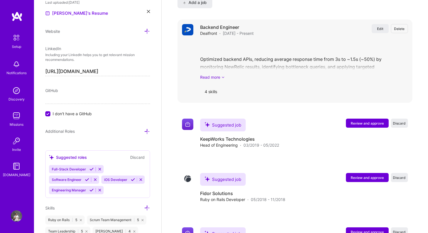
click at [222, 74] on icon at bounding box center [223, 77] width 3 height 6
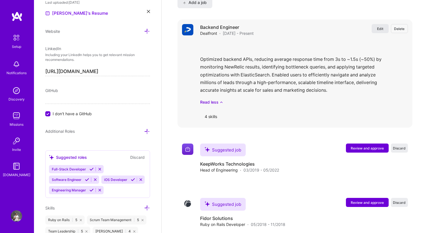
click at [380, 26] on span "Edit" at bounding box center [380, 28] width 6 height 5
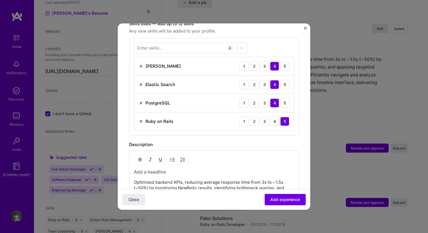
scroll to position [114, 0]
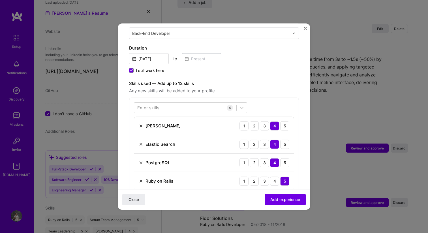
click at [190, 108] on div at bounding box center [185, 107] width 102 height 9
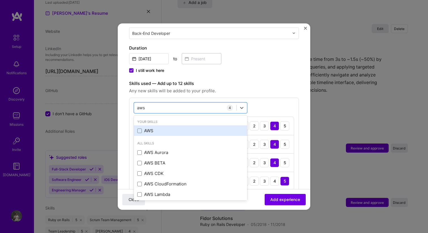
click at [161, 129] on div "AWS" at bounding box center [190, 131] width 107 height 6
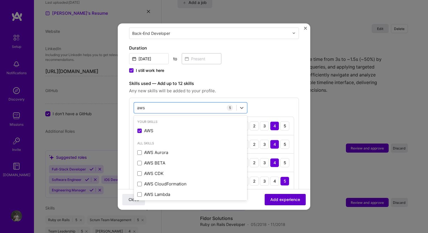
type input "aws"
click at [272, 202] on button "Add experience" at bounding box center [285, 199] width 41 height 11
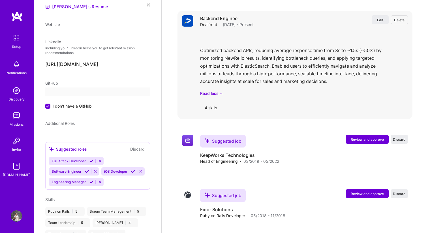
select select "US"
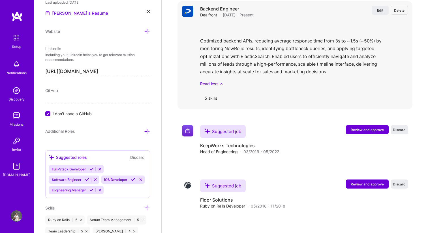
scroll to position [872, 0]
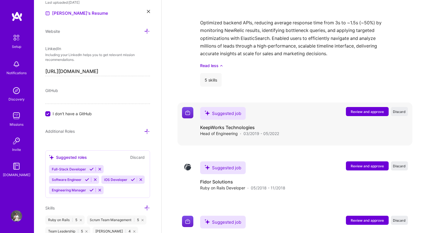
click at [351, 107] on div "Review and approve Discard" at bounding box center [377, 111] width 62 height 9
click at [351, 109] on span "Review and approve" at bounding box center [367, 111] width 33 height 5
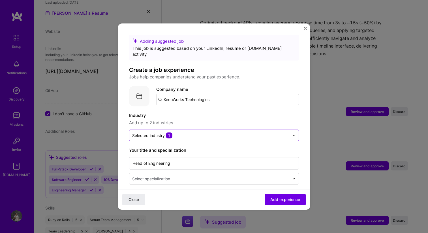
click at [220, 132] on input "text" at bounding box center [210, 135] width 157 height 6
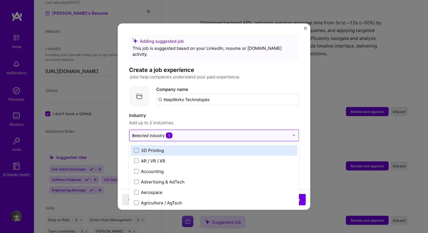
type input "ed"
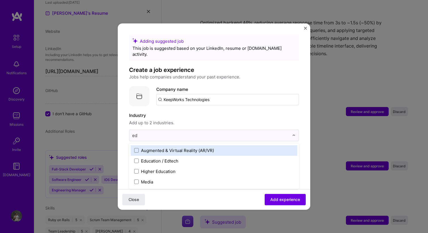
drag, startPoint x: 194, startPoint y: 156, endPoint x: 221, endPoint y: 119, distance: 45.8
click at [220, 120] on div "Industry Add up to 2 industries. option Augmented & Virtual Reality (AR/VR) foc…" at bounding box center [214, 126] width 170 height 29
click at [208, 132] on div at bounding box center [210, 135] width 157 height 7
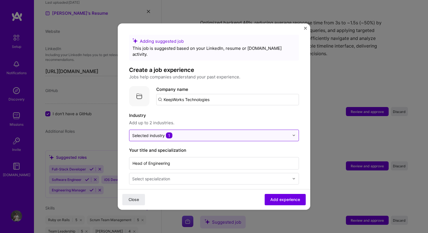
click at [208, 132] on div at bounding box center [210, 135] width 157 height 7
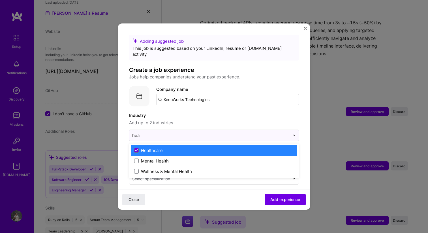
type input "hea"
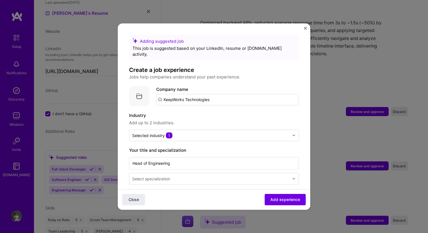
click at [218, 119] on span "Add up to 2 industries." at bounding box center [214, 122] width 170 height 7
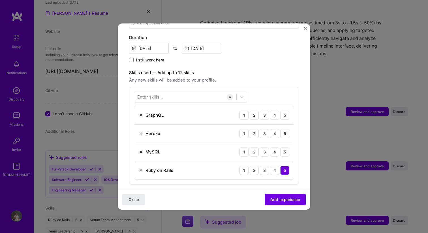
scroll to position [157, 0]
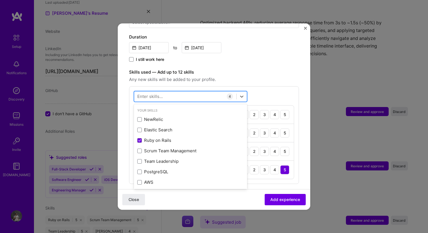
click at [196, 92] on div at bounding box center [185, 96] width 102 height 9
type input "aws"
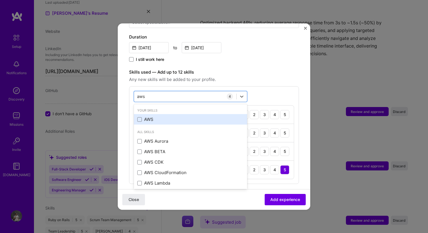
click at [176, 116] on div "AWS" at bounding box center [190, 119] width 113 height 10
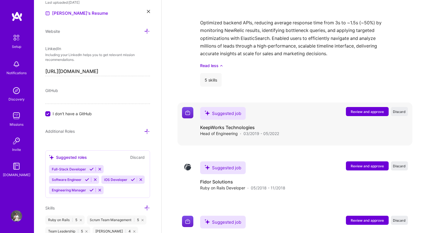
click at [359, 109] on span "Review and approve" at bounding box center [367, 111] width 33 height 5
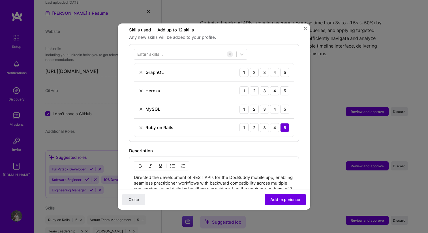
scroll to position [165, 0]
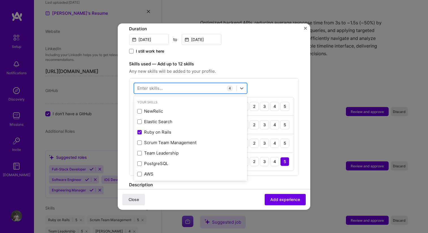
click at [189, 84] on div at bounding box center [185, 88] width 102 height 9
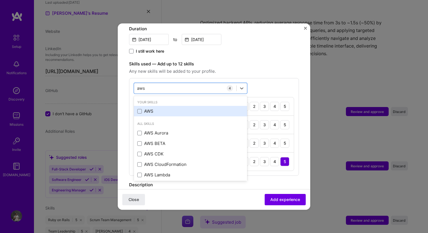
click at [174, 106] on div "AWS" at bounding box center [190, 111] width 113 height 10
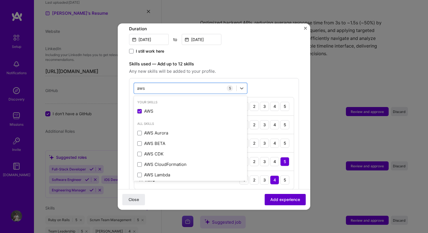
type input "aws"
click at [281, 201] on span "Add experience" at bounding box center [286, 200] width 30 height 6
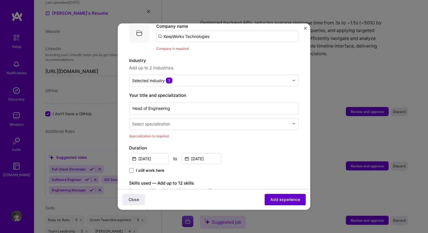
scroll to position [57, 0]
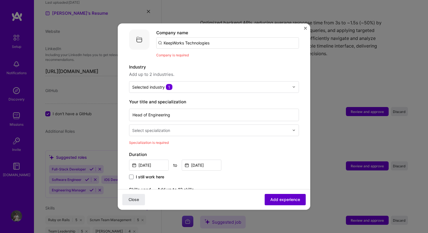
click at [281, 201] on span "Add experience" at bounding box center [286, 200] width 30 height 6
click at [161, 127] on div "Select specialization" at bounding box center [151, 130] width 38 height 6
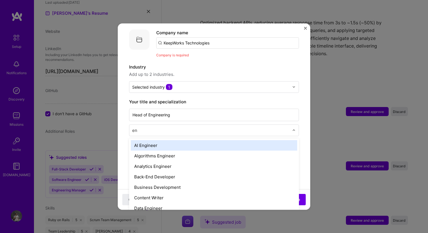
type input "e"
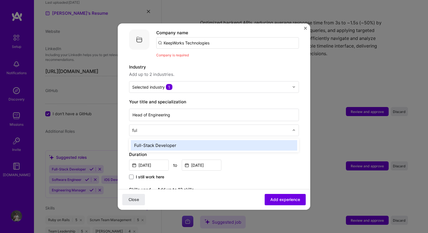
type input "full"
click at [161, 141] on div "Full-Stack Developer" at bounding box center [214, 145] width 167 height 10
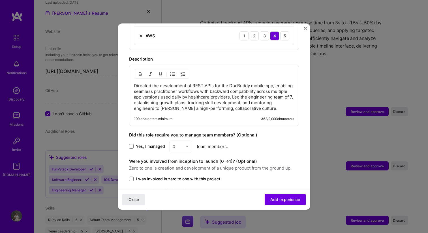
scroll to position [350, 0]
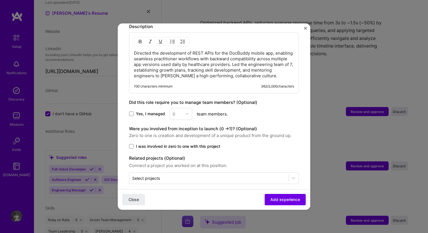
click at [187, 109] on div "0" at bounding box center [181, 114] width 23 height 12
click at [187, 108] on div "0" at bounding box center [181, 114] width 23 height 12
click at [133, 112] on span at bounding box center [131, 114] width 5 height 5
click at [0, 0] on input "Yes, I managed" at bounding box center [0, 0] width 0 height 0
click at [205, 111] on div "Yes, I managed 0 team members." at bounding box center [214, 114] width 170 height 12
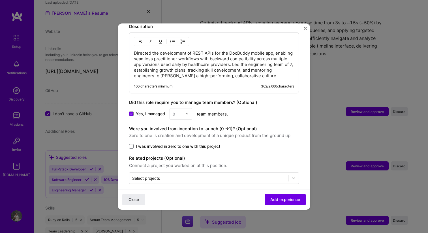
click at [186, 112] on img at bounding box center [187, 113] width 3 height 3
click at [183, 186] on div "7" at bounding box center [180, 191] width 19 height 10
click at [130, 144] on span at bounding box center [131, 146] width 5 height 5
click at [0, 0] on input "I was involved in zero to one with this project" at bounding box center [0, 0] width 0 height 0
click at [288, 197] on span "Add experience" at bounding box center [286, 200] width 30 height 6
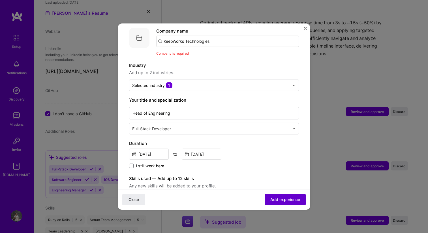
scroll to position [57, 0]
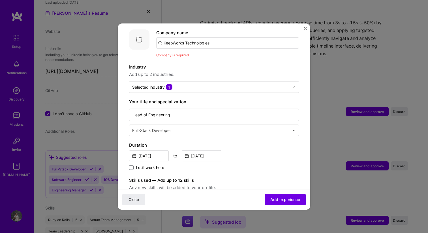
click at [198, 37] on input "KeepWorks Technologies" at bounding box center [227, 42] width 143 height 11
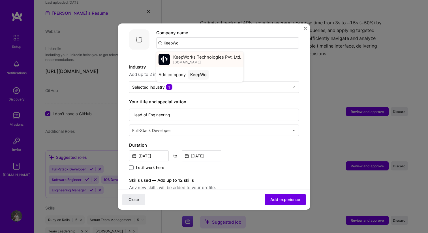
click at [227, 56] on div "KeepWorks Technologies Pvt. Ltd. [DOMAIN_NAME]" at bounding box center [207, 59] width 68 height 10
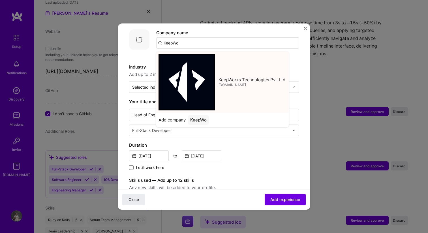
type input "KeepWorks Technologies Pvt. Ltd."
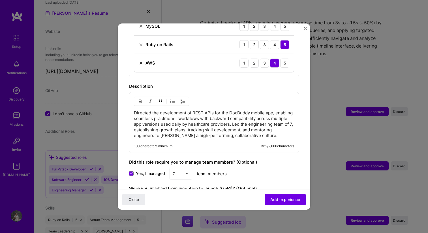
scroll to position [350, 0]
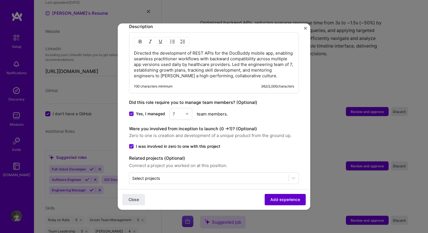
click at [278, 201] on span "Add experience" at bounding box center [286, 200] width 30 height 6
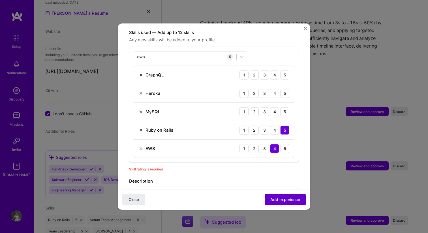
scroll to position [196, 0]
click at [276, 107] on div "4" at bounding box center [274, 111] width 9 height 9
click at [275, 89] on div "4" at bounding box center [274, 93] width 9 height 9
click at [275, 71] on div "4" at bounding box center [274, 75] width 9 height 9
click at [284, 197] on button "Add experience" at bounding box center [285, 199] width 41 height 11
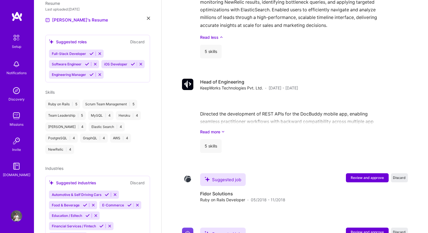
scroll to position [603, 0]
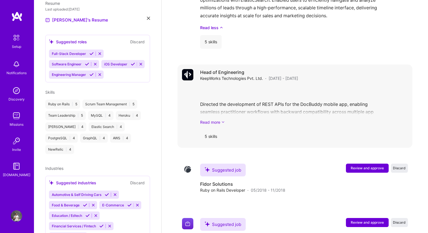
click at [221, 119] on link "Read more" at bounding box center [304, 122] width 208 height 6
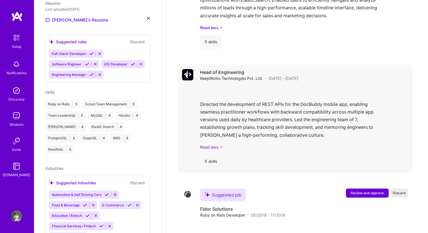
click at [223, 144] on link "Read less" at bounding box center [304, 147] width 208 height 6
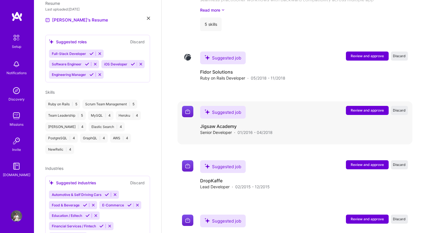
scroll to position [716, 0]
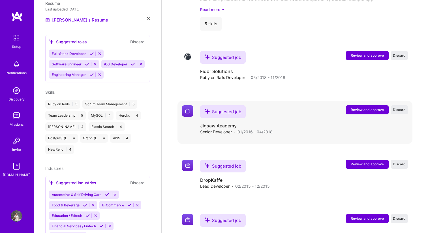
click at [370, 107] on span "Review and approve" at bounding box center [367, 109] width 33 height 5
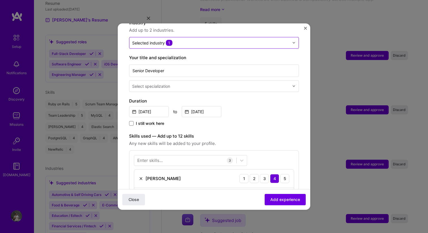
scroll to position [95, 0]
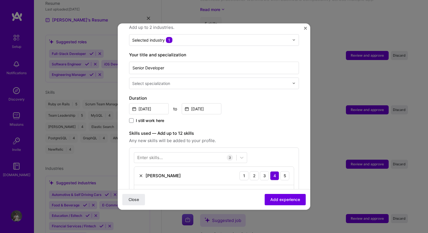
click at [197, 80] on div at bounding box center [211, 83] width 158 height 7
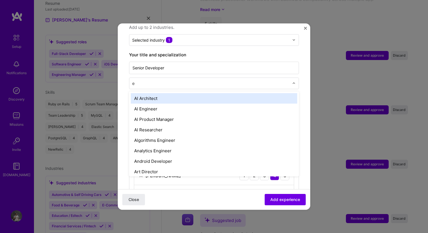
type input "en"
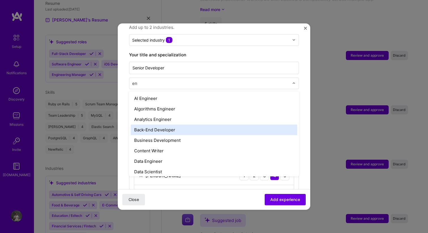
click at [185, 124] on div "Back-End Developer" at bounding box center [214, 129] width 167 height 10
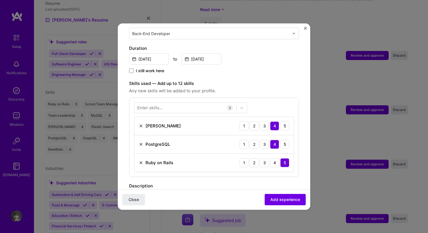
scroll to position [191, 0]
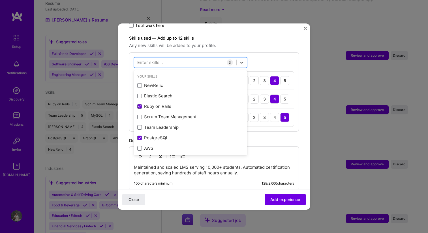
click at [190, 59] on div at bounding box center [185, 62] width 102 height 9
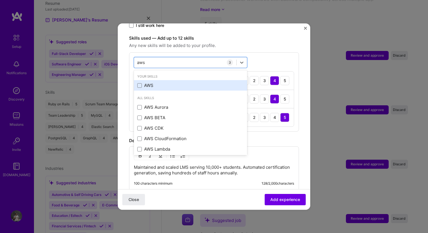
click at [173, 82] on div "AWS" at bounding box center [190, 85] width 107 height 6
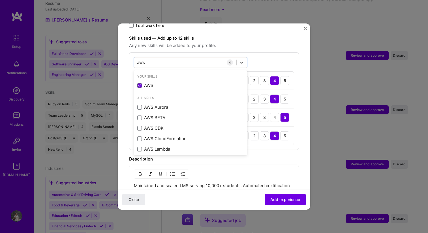
type input "aws"
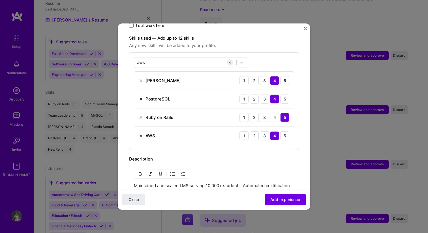
click at [250, 156] on div "Description" at bounding box center [214, 159] width 170 height 7
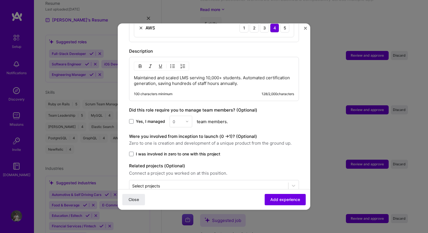
scroll to position [306, 0]
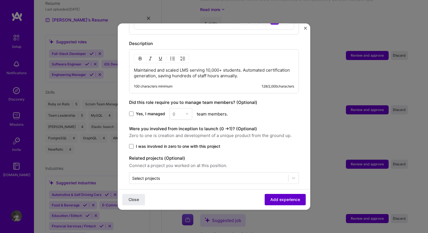
click at [283, 202] on span "Add experience" at bounding box center [286, 200] width 30 height 6
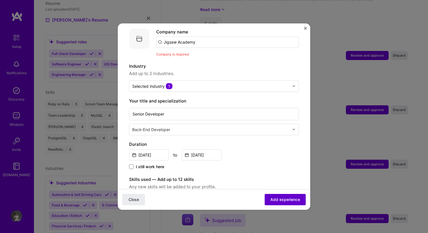
scroll to position [57, 0]
click at [209, 37] on input "Jigsaw Academy" at bounding box center [227, 42] width 143 height 11
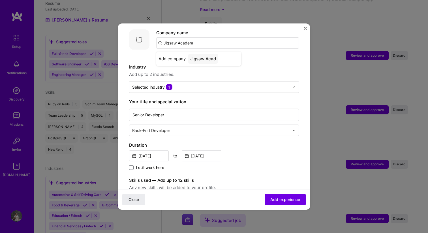
type input "Jigsaw Academy"
click at [205, 54] on div "Jigsaw Academy" at bounding box center [207, 59] width 39 height 10
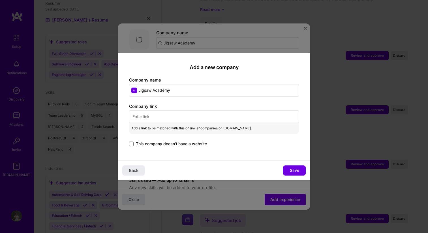
click at [166, 118] on input "text" at bounding box center [214, 116] width 170 height 12
paste input "[URL][DOMAIN_NAME]"
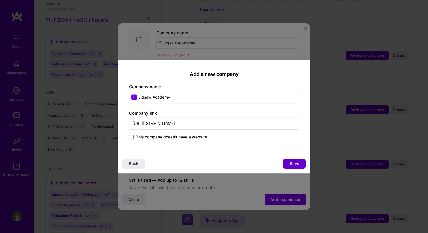
type input "[URL][DOMAIN_NAME]"
click at [296, 165] on span "Save" at bounding box center [294, 164] width 9 height 6
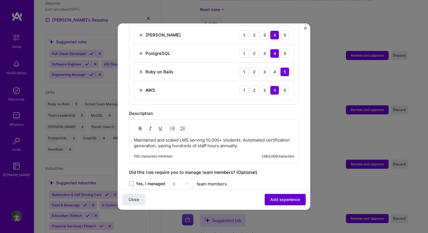
click at [270, 203] on button "Add experience" at bounding box center [285, 199] width 41 height 11
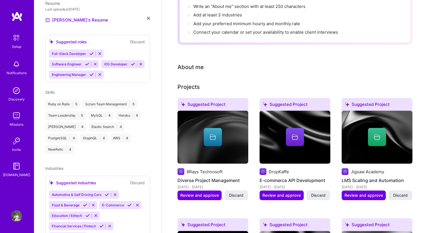
scroll to position [0, 0]
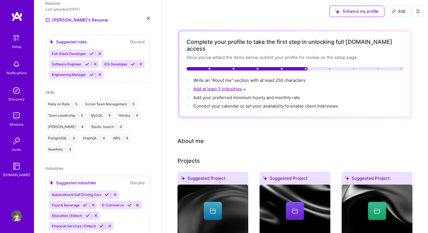
click at [220, 86] on span "Add at least 3 industries →" at bounding box center [220, 88] width 54 height 5
select select "US"
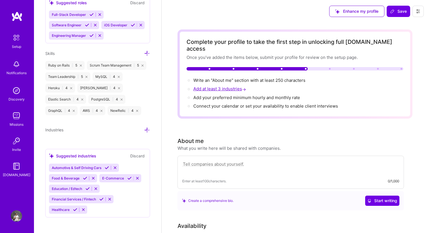
scroll to position [417, 0]
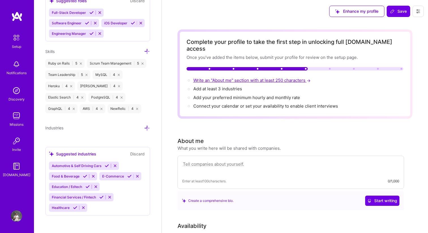
click at [220, 78] on span "Write an "About me" section with at least 250 characters →" at bounding box center [252, 80] width 118 height 5
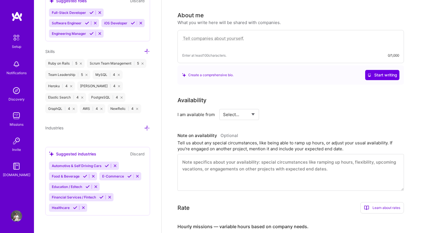
scroll to position [130, 0]
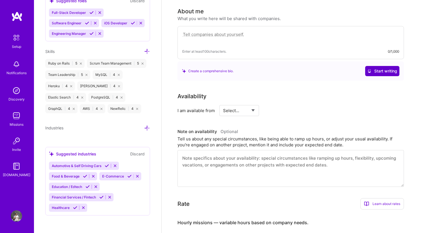
click at [378, 68] on span "Start writing" at bounding box center [383, 71] width 30 height 6
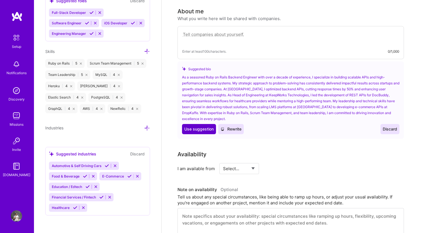
click at [195, 126] on span "Use suggestion" at bounding box center [198, 129] width 29 height 6
type textarea "As a seasoned Ruby on Rails Backend Engineer with over a decade of experience, …"
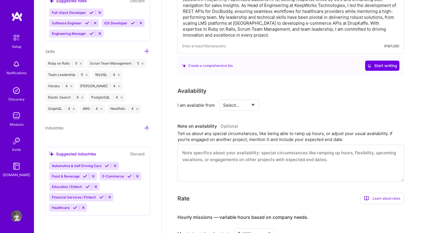
scroll to position [183, 0]
click at [241, 98] on select "Select... Right Now Future Date Not Available" at bounding box center [239, 105] width 33 height 14
select select "Right Now"
click at [223, 98] on select "Select... Right Now Future Date Not Available" at bounding box center [239, 105] width 33 height 14
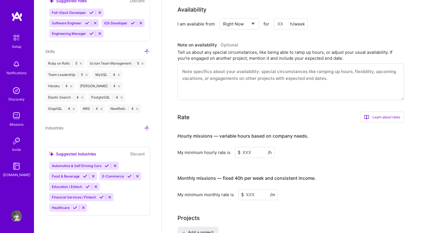
scroll to position [300, 0]
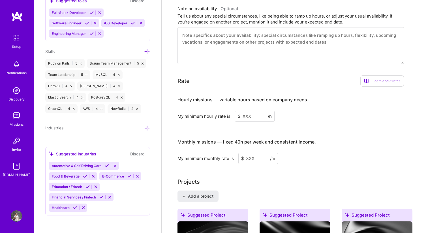
click at [246, 111] on input at bounding box center [255, 116] width 40 height 11
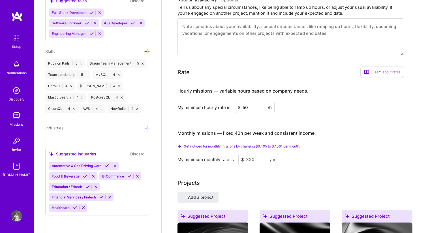
scroll to position [312, 0]
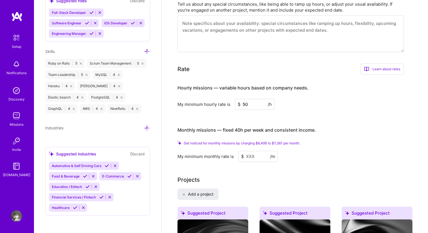
type input "50"
click at [246, 151] on input at bounding box center [259, 156] width 40 height 11
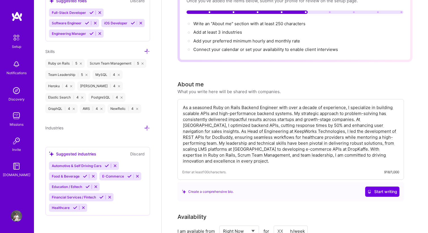
scroll to position [43, 0]
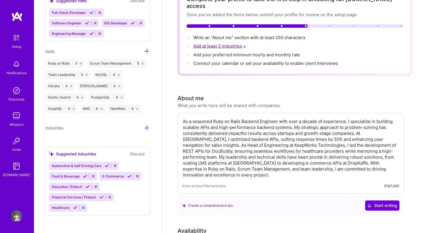
click at [229, 43] on span "Add at least 3 industries →" at bounding box center [220, 45] width 54 height 5
click at [228, 35] on span "Write an "About me" section with at least 250 characters →" at bounding box center [252, 37] width 118 height 5
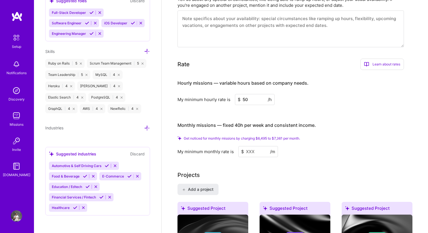
scroll to position [345, 0]
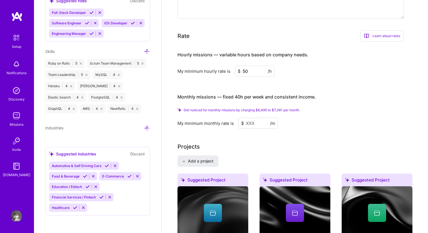
click at [246, 118] on input at bounding box center [259, 123] width 40 height 11
click at [247, 118] on input at bounding box center [259, 123] width 40 height 11
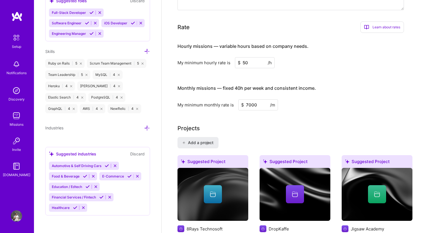
type input "7000"
click at [249, 124] on div "Projects" at bounding box center [295, 128] width 235 height 8
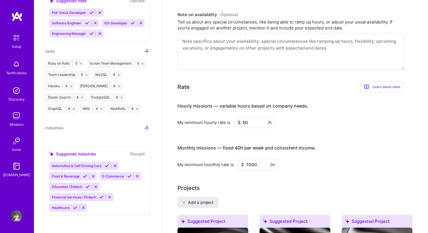
scroll to position [0, 0]
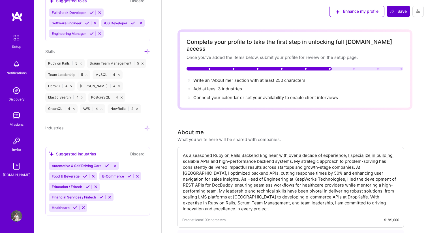
click at [396, 14] on span "Save" at bounding box center [398, 11] width 17 height 6
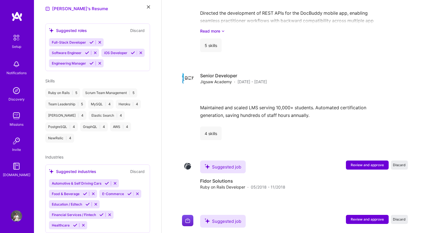
scroll to position [818, 0]
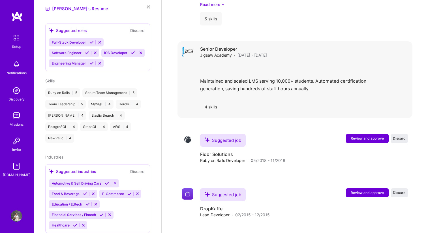
click at [211, 103] on div "4 skills" at bounding box center [211, 107] width 22 height 14
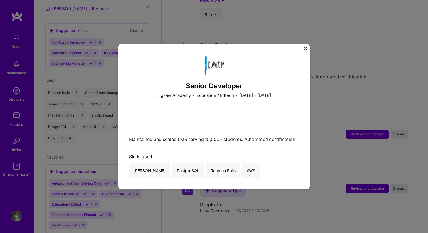
scroll to position [823, 0]
click at [306, 50] on button "Close" at bounding box center [305, 50] width 3 height 6
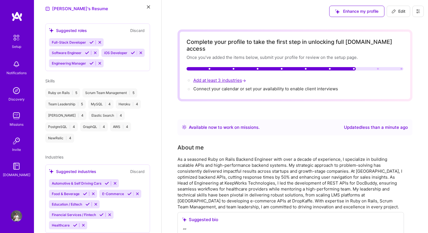
click at [212, 78] on span "Add at least 3 industries →" at bounding box center [220, 80] width 54 height 5
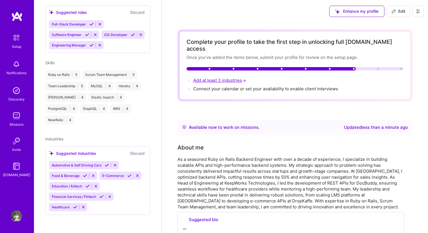
select select "US"
select select "Right Now"
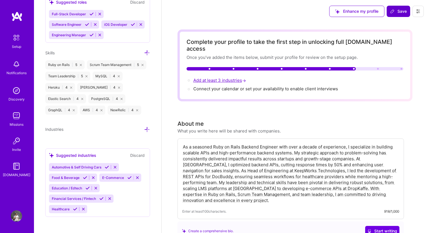
scroll to position [417, 0]
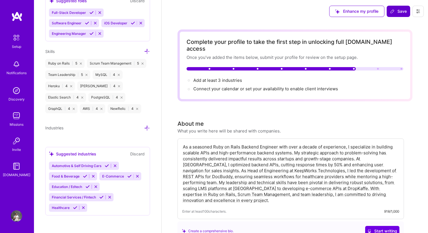
click at [57, 65] on div "Ruby on Rails | 5" at bounding box center [64, 63] width 39 height 9
click at [61, 60] on div "Ruby on Rails | 5" at bounding box center [64, 63] width 39 height 9
click at [104, 63] on div "Scrum Team Management | 5" at bounding box center [116, 63] width 59 height 9
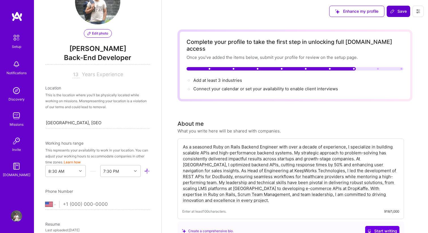
scroll to position [16, 0]
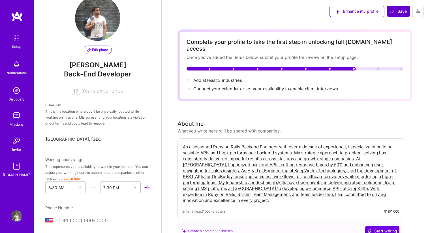
click at [88, 76] on span "Back-End Developer" at bounding box center [97, 75] width 105 height 12
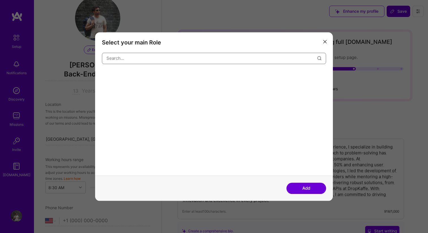
click at [147, 56] on input "modal" at bounding box center [212, 58] width 211 height 14
type input "full"
click at [137, 77] on div "Full-Stack Developer" at bounding box center [124, 75] width 45 height 9
click at [161, 56] on input "full" at bounding box center [212, 58] width 211 height 14
click at [280, 54] on input "full" at bounding box center [212, 58] width 211 height 14
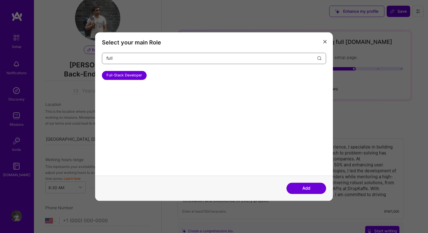
click at [280, 54] on input "full" at bounding box center [212, 58] width 211 height 14
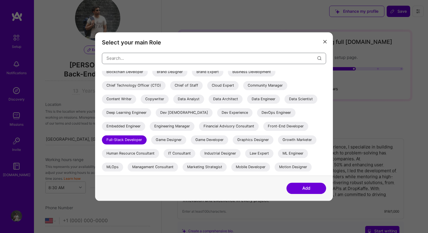
scroll to position [0, 0]
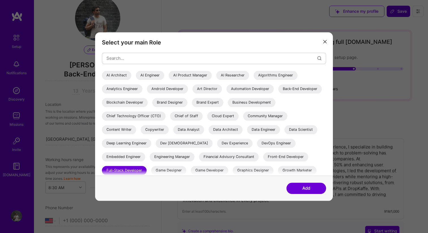
click at [278, 93] on div "Back-End Developer" at bounding box center [300, 88] width 44 height 9
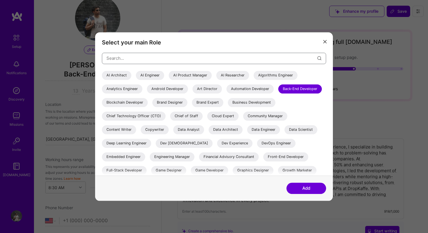
click at [169, 56] on input "modal" at bounding box center [212, 58] width 211 height 14
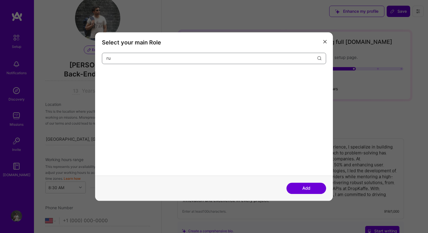
type input "r"
type input "Full"
click at [138, 75] on div "Full-Stack Developer" at bounding box center [124, 75] width 45 height 9
click at [310, 190] on button "Add" at bounding box center [307, 188] width 40 height 11
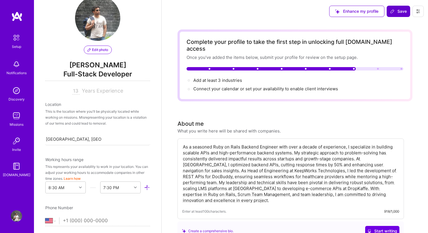
click at [75, 91] on input "13" at bounding box center [76, 91] width 7 height 7
type input "1"
type input "15"
click at [87, 113] on div "This is the location where you'll be physically located while working on missio…" at bounding box center [97, 117] width 105 height 18
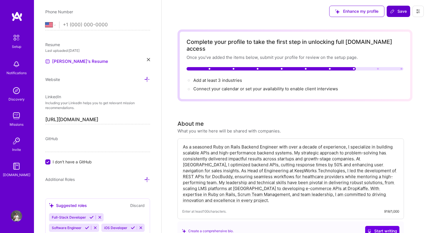
scroll to position [250, 0]
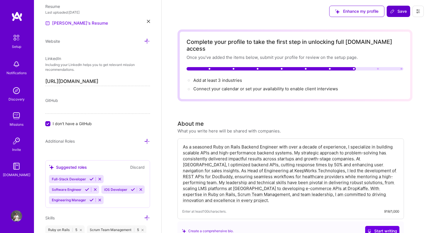
click at [73, 23] on link "[PERSON_NAME]'s Resume" at bounding box center [76, 23] width 63 height 7
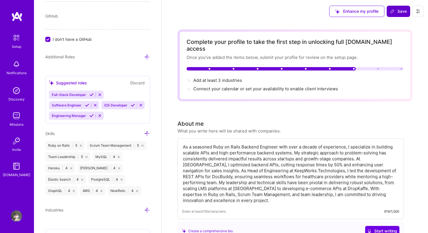
scroll to position [341, 0]
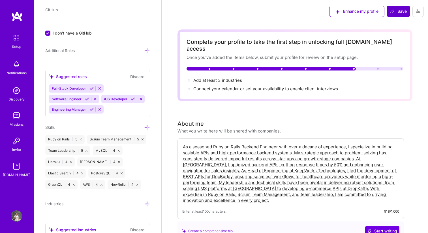
click at [142, 98] on icon at bounding box center [141, 99] width 4 height 4
click at [120, 95] on div "Full-Stack Developer Software Engineer Engineering Manager" at bounding box center [97, 98] width 97 height 29
click at [112, 110] on div "Full-Stack Developer Software Engineer Engineering Manager" at bounding box center [97, 98] width 97 height 29
click at [74, 88] on span "Full-Stack Developer" at bounding box center [69, 88] width 34 height 4
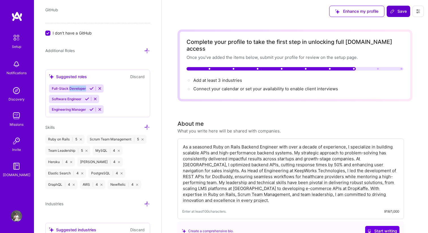
click at [74, 87] on span "Full-Stack Developer" at bounding box center [69, 88] width 34 height 4
click at [76, 89] on span "Full-Stack Developer" at bounding box center [69, 88] width 34 height 4
click at [92, 88] on icon at bounding box center [92, 88] width 4 height 4
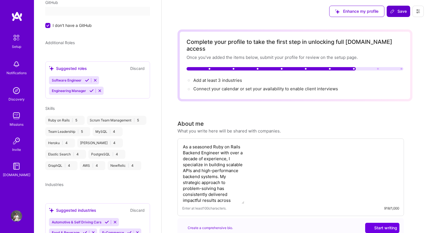
scroll to position [143, 0]
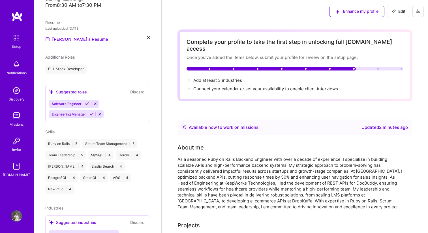
click at [88, 89] on div "Suggested roles Discard Software Engineer Engineering Manager" at bounding box center [97, 103] width 105 height 37
click at [87, 102] on icon at bounding box center [87, 104] width 4 height 4
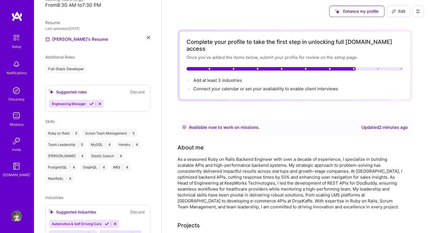
click at [91, 102] on icon at bounding box center [92, 104] width 4 height 4
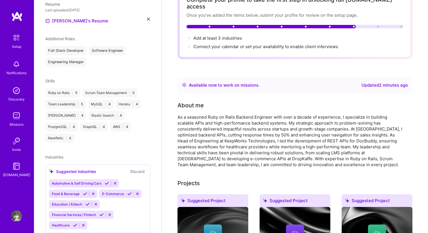
scroll to position [62, 0]
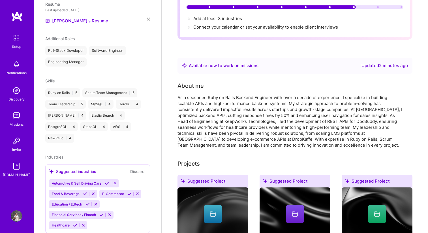
click at [87, 202] on icon at bounding box center [88, 204] width 4 height 4
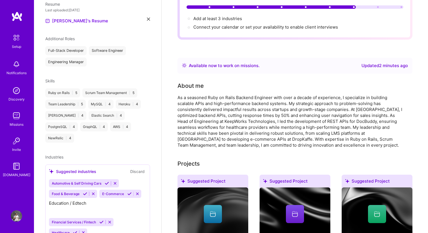
scroll to position [151, 0]
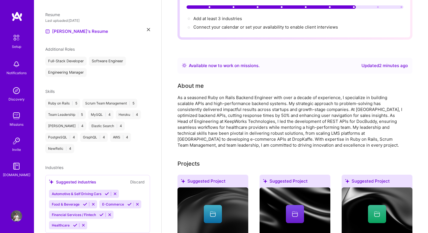
click at [128, 202] on icon at bounding box center [129, 204] width 4 height 4
click at [75, 223] on icon at bounding box center [75, 225] width 4 height 4
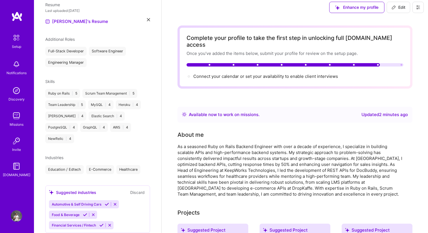
scroll to position [0, 0]
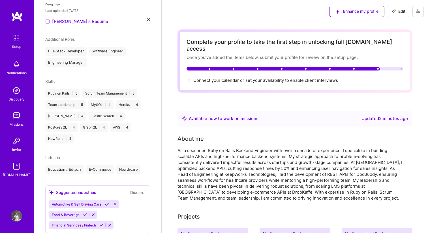
click at [400, 11] on span "Edit" at bounding box center [399, 11] width 14 height 6
select select "US"
select select "Right Now"
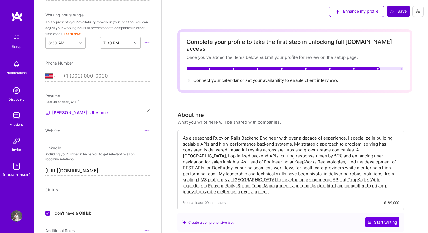
scroll to position [269, 0]
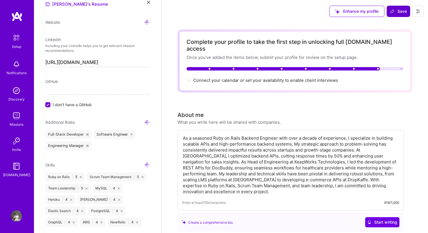
click at [400, 11] on span "Save" at bounding box center [398, 11] width 17 height 6
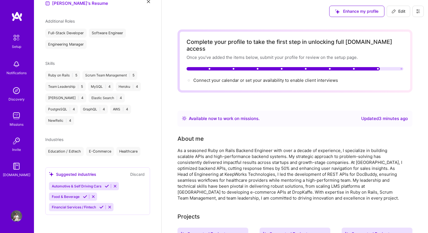
scroll to position [161, 0]
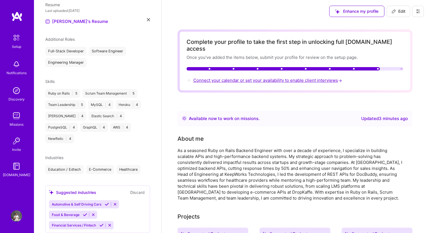
click at [231, 78] on span "Connect your calendar or set your availability to enable client interviews →" at bounding box center [268, 80] width 150 height 5
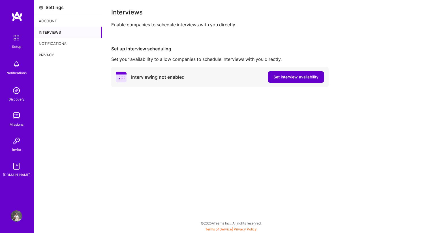
click at [288, 77] on span "Set interview availability" at bounding box center [296, 77] width 45 height 6
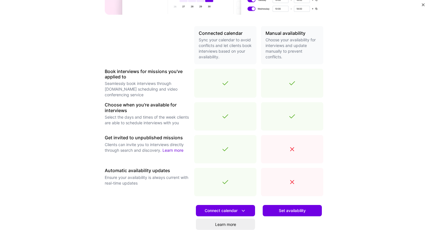
scroll to position [164, 0]
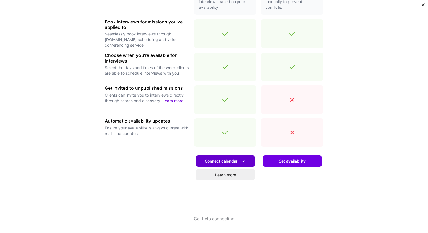
click at [239, 161] on span "Connect calendar" at bounding box center [226, 161] width 42 height 6
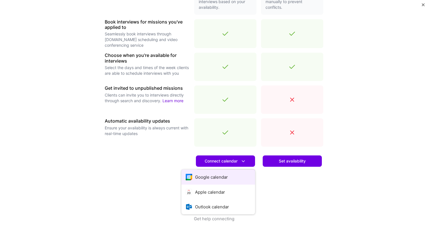
click at [220, 181] on button "Google calendar" at bounding box center [219, 177] width 74 height 15
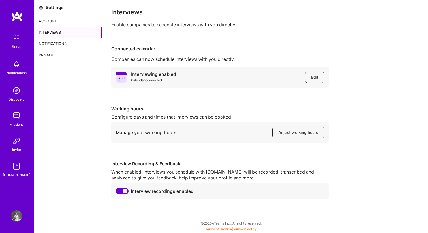
click at [292, 135] on button "Adjust working hours" at bounding box center [299, 132] width 52 height 11
click at [56, 42] on div "Notifications" at bounding box center [68, 43] width 68 height 11
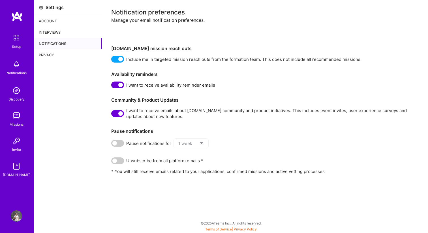
click at [45, 19] on div "Account" at bounding box center [68, 20] width 68 height 11
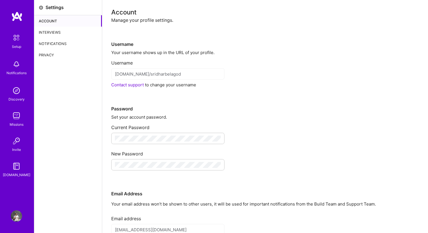
click at [14, 40] on img at bounding box center [16, 38] width 12 height 12
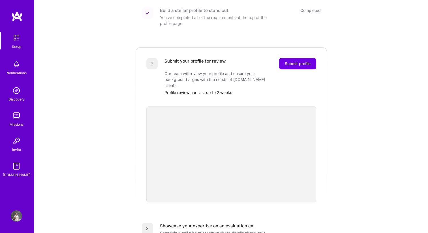
scroll to position [84, 0]
click at [291, 61] on span "Submit profile" at bounding box center [298, 64] width 26 height 6
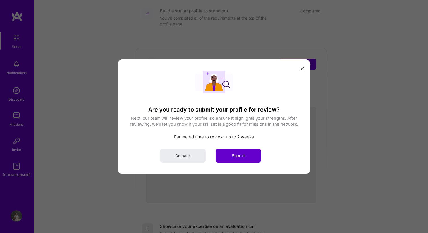
click at [246, 152] on button "Submit" at bounding box center [238, 156] width 45 height 14
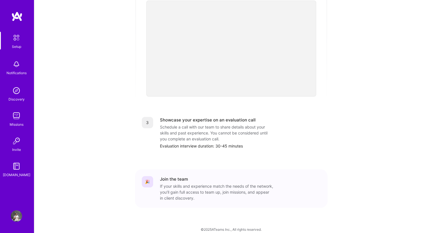
scroll to position [0, 0]
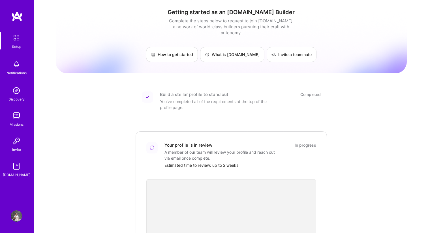
click at [17, 66] on img at bounding box center [16, 64] width 11 height 11
click at [21, 95] on img at bounding box center [16, 90] width 11 height 11
